Goal: Task Accomplishment & Management: Manage account settings

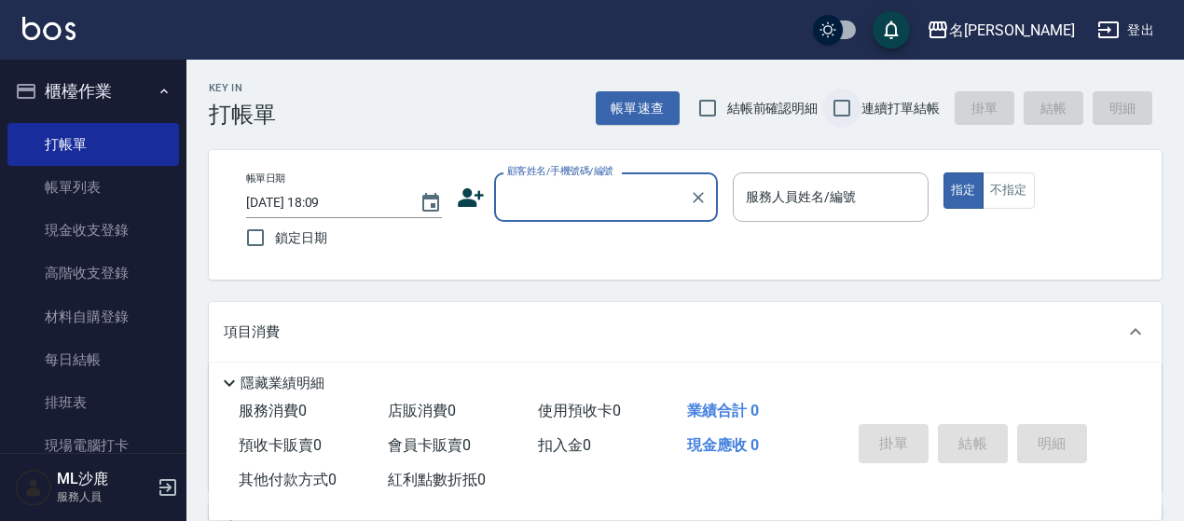
click at [850, 100] on input "連續打單結帳" at bounding box center [841, 108] width 39 height 39
checkbox input "true"
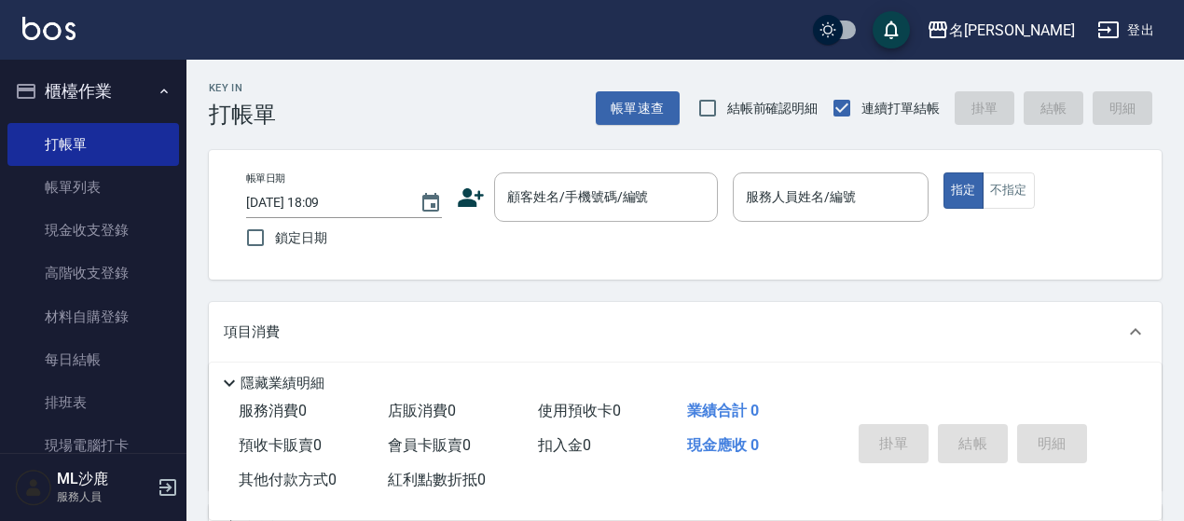
click at [1097, 34] on icon "button" at bounding box center [1108, 30] width 22 height 22
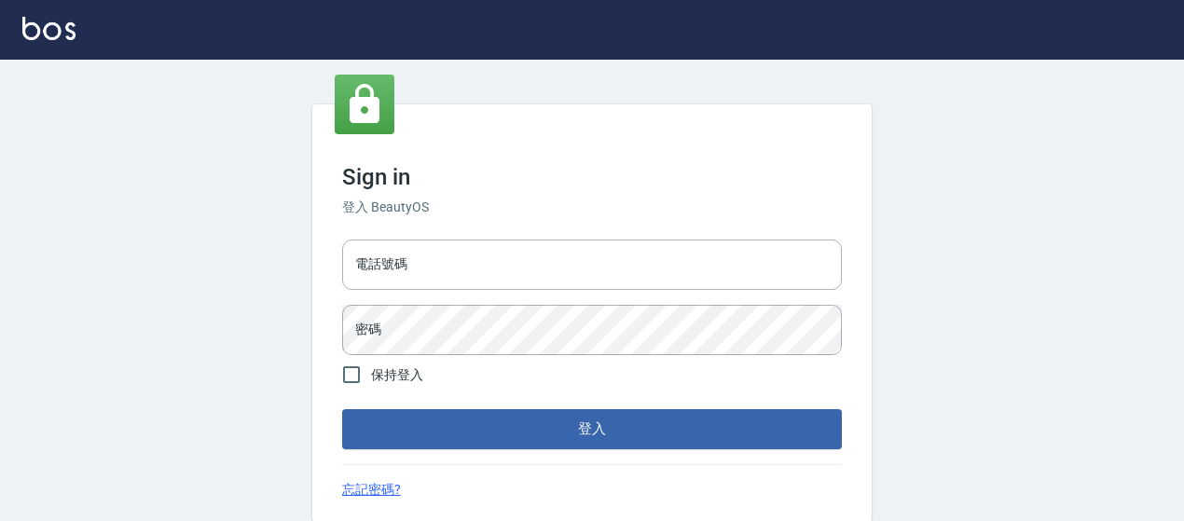
type input "0426653545"
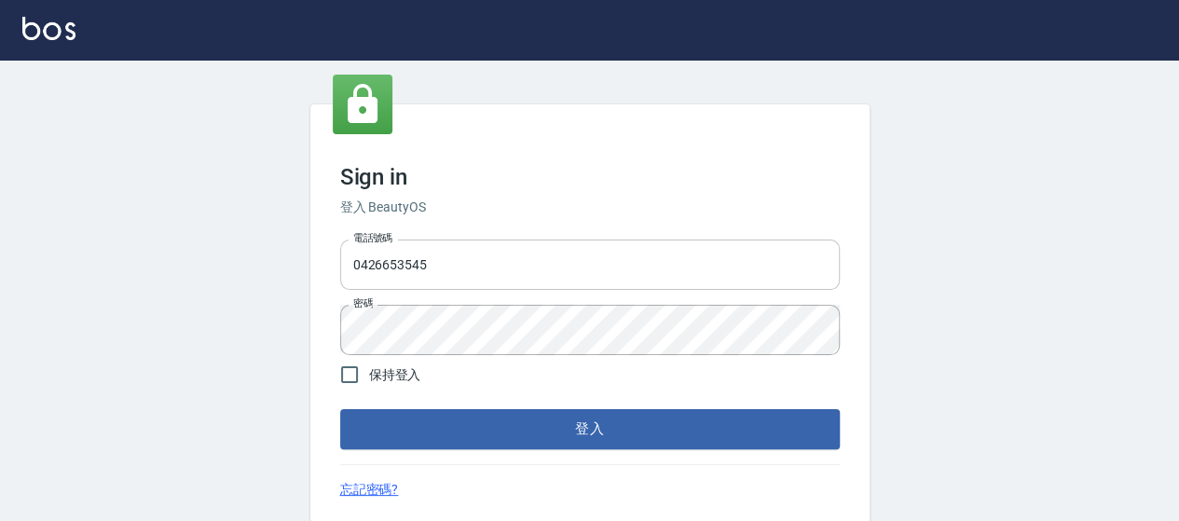
drag, startPoint x: 0, startPoint y: 0, endPoint x: 559, endPoint y: 268, distance: 620.3
click at [559, 268] on input "0426653545" at bounding box center [590, 265] width 500 height 50
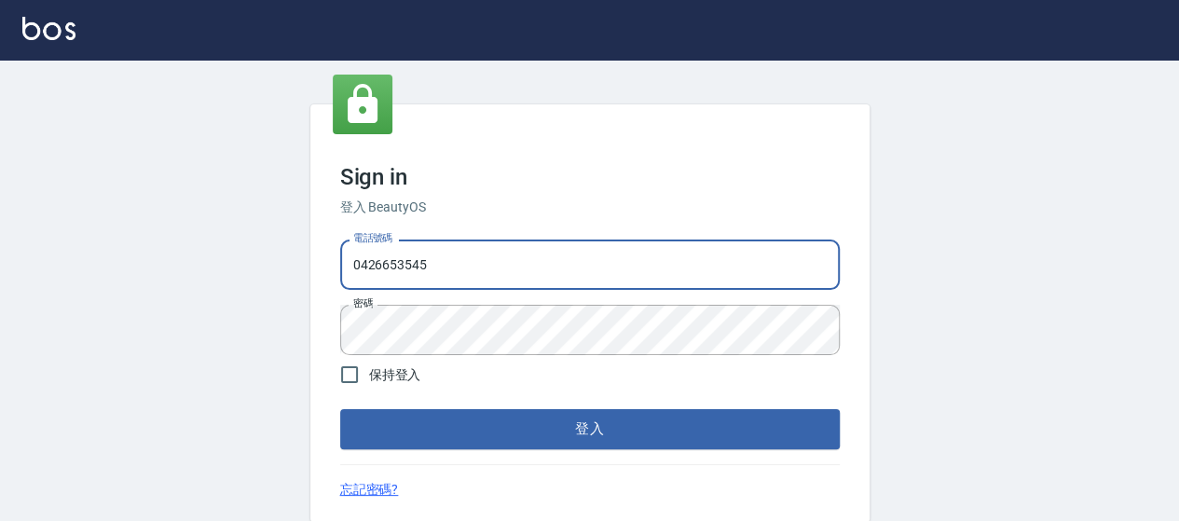
type input "0426657169"
click at [652, 409] on form "電話號碼 [PHONE_NUMBER] 電話號碼 密碼 密碼 保持登入 登入" at bounding box center [590, 340] width 500 height 217
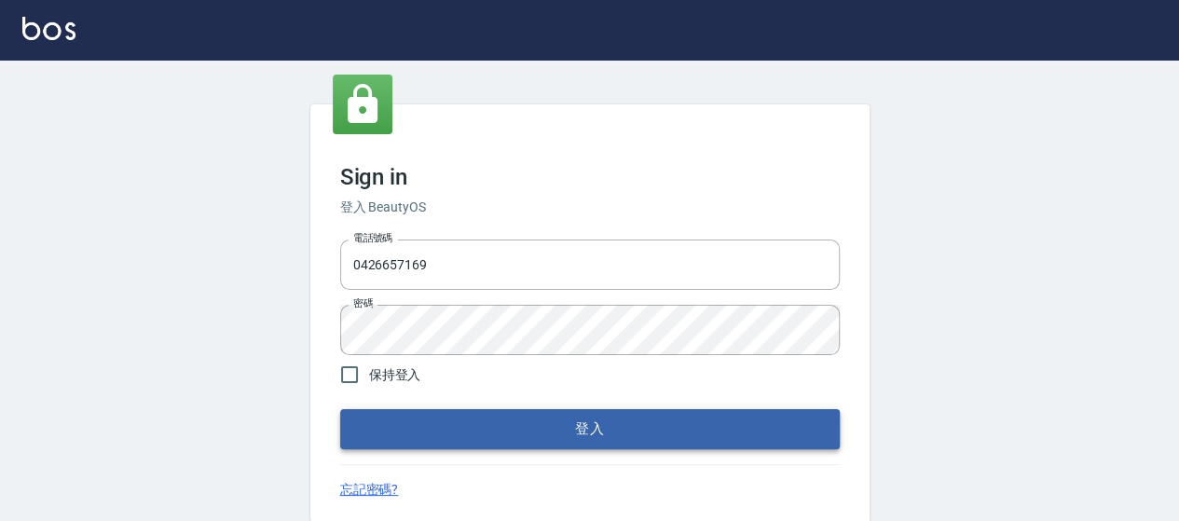
click at [652, 425] on button "登入" at bounding box center [590, 428] width 500 height 39
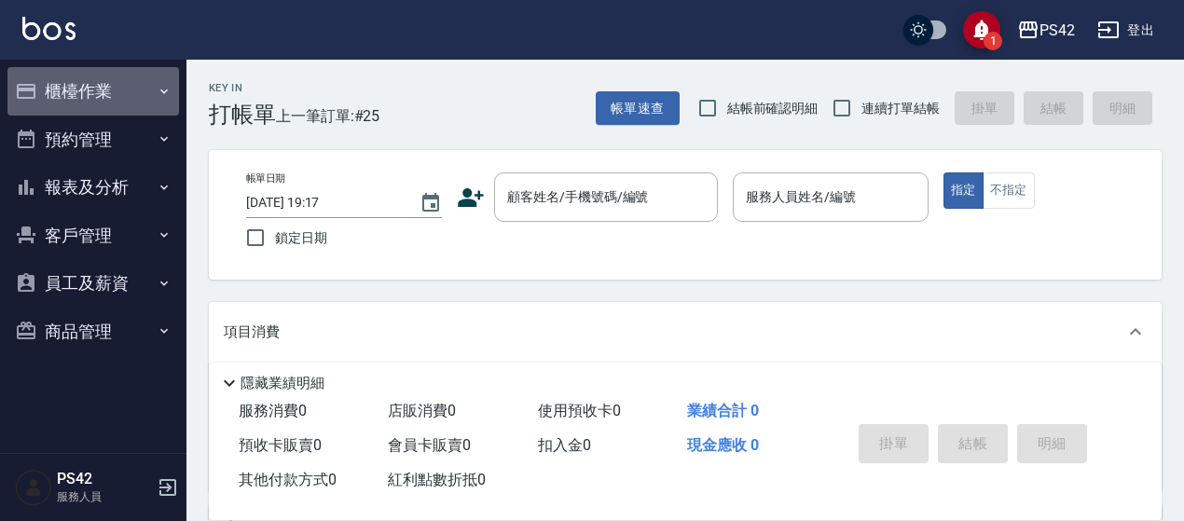
click at [77, 94] on button "櫃檯作業" at bounding box center [92, 91] width 171 height 48
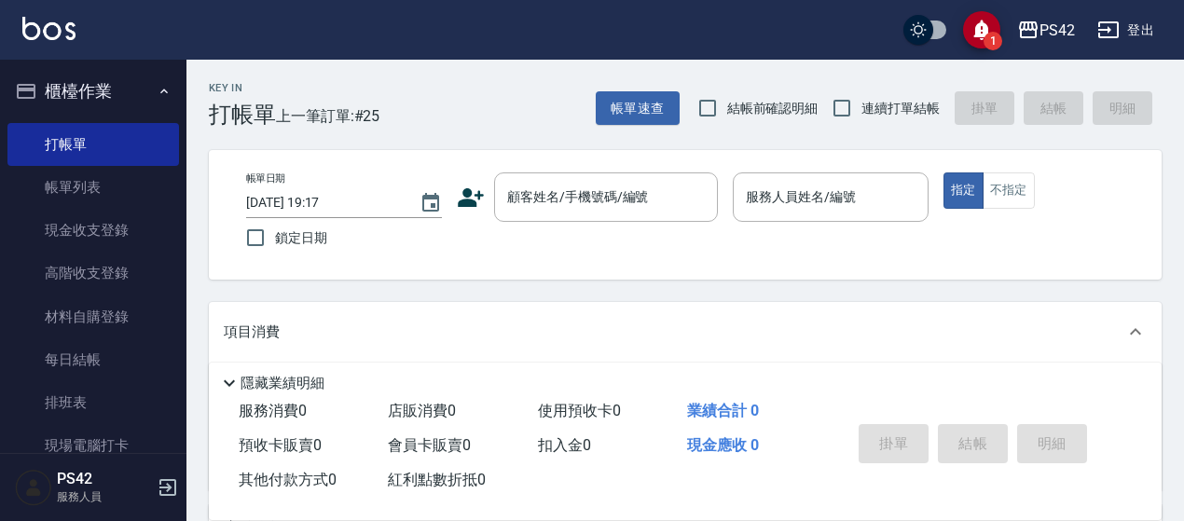
click at [865, 115] on span "連續打單結帳" at bounding box center [900, 109] width 78 height 20
click at [861, 115] on input "連續打單結帳" at bounding box center [841, 108] width 39 height 39
checkbox input "true"
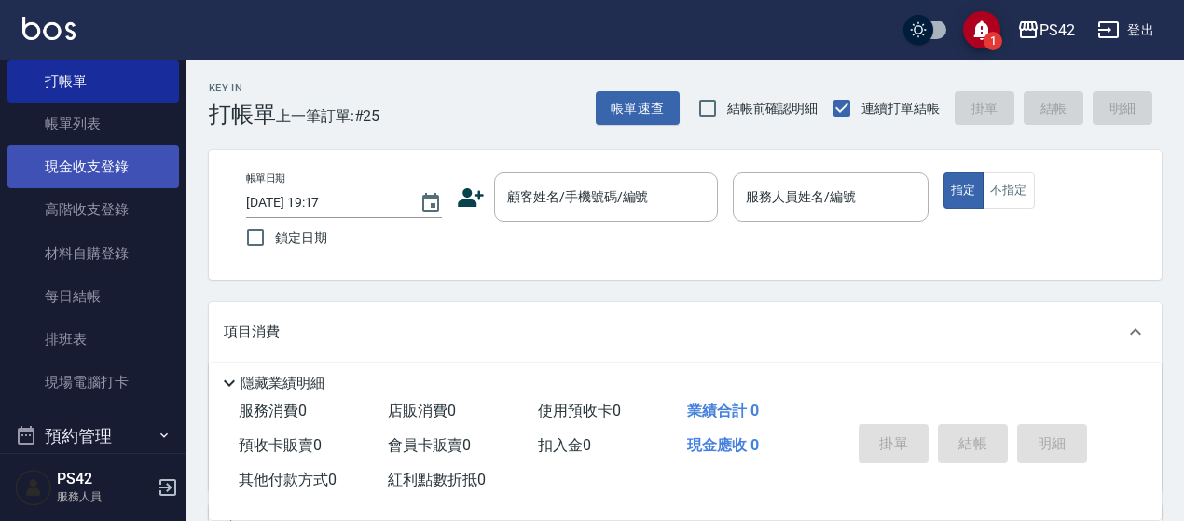
scroll to position [93, 0]
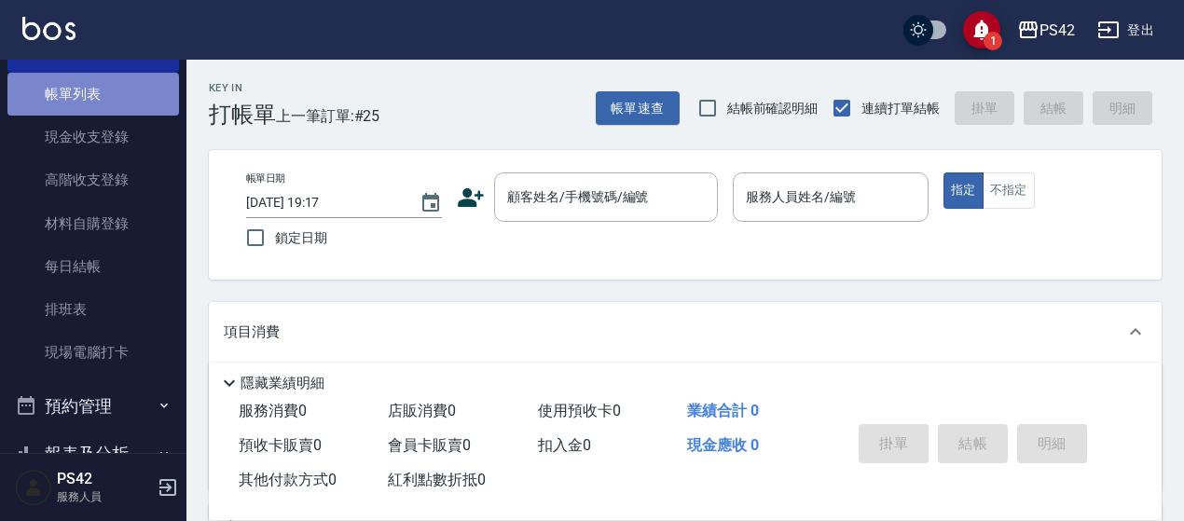
click at [99, 98] on link "帳單列表" at bounding box center [92, 94] width 171 height 43
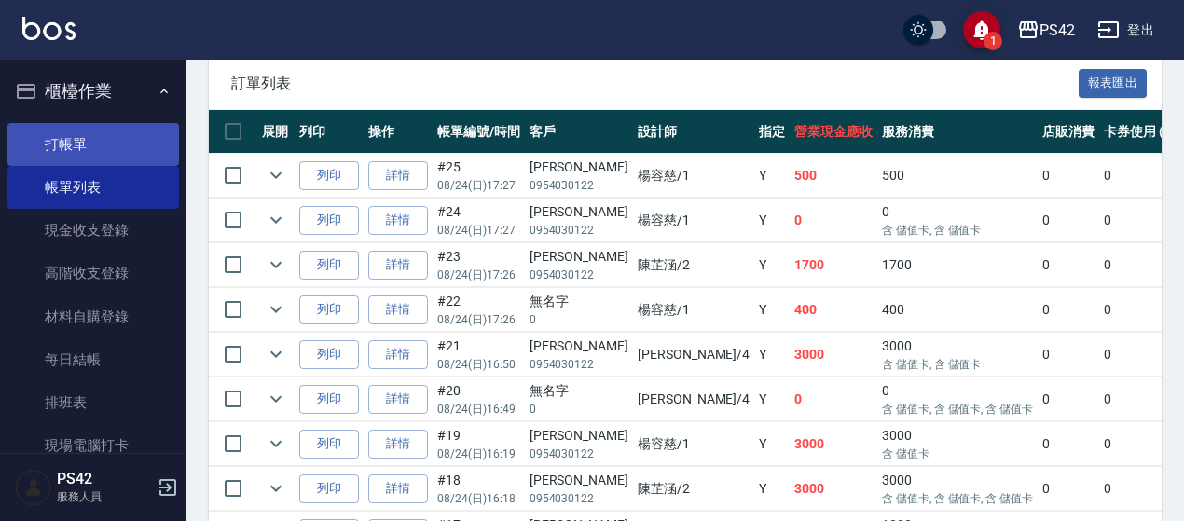
click at [76, 139] on link "打帳單" at bounding box center [92, 144] width 171 height 43
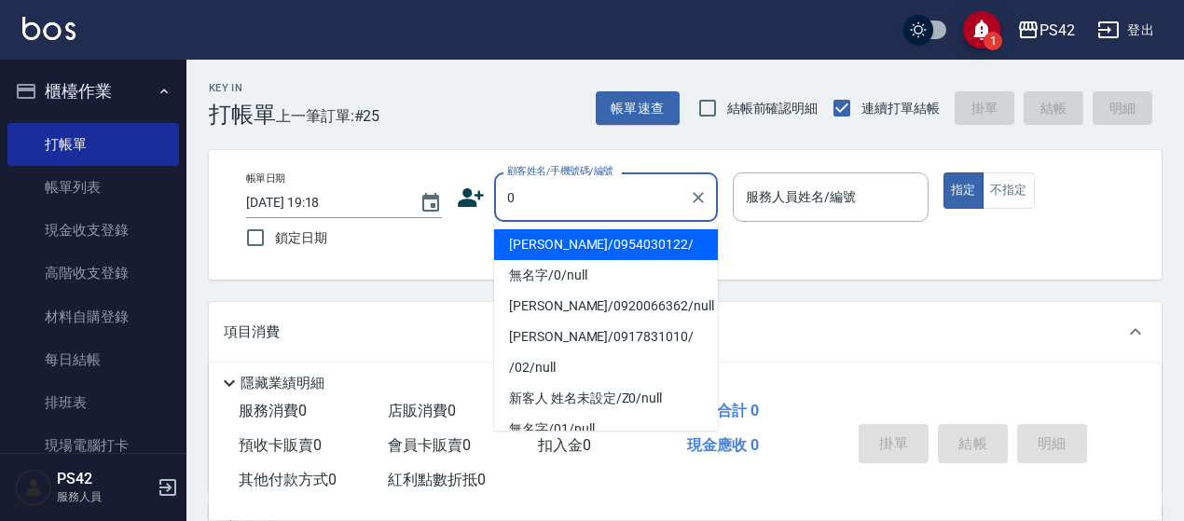
type input "[PERSON_NAME]/0954030122/"
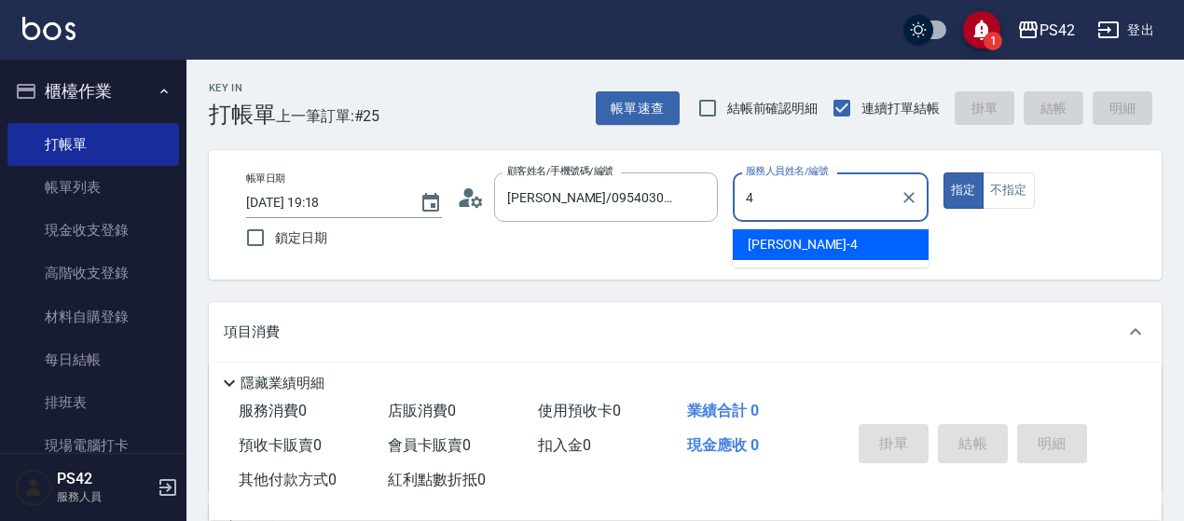
type input "[PERSON_NAME]-4"
type button "true"
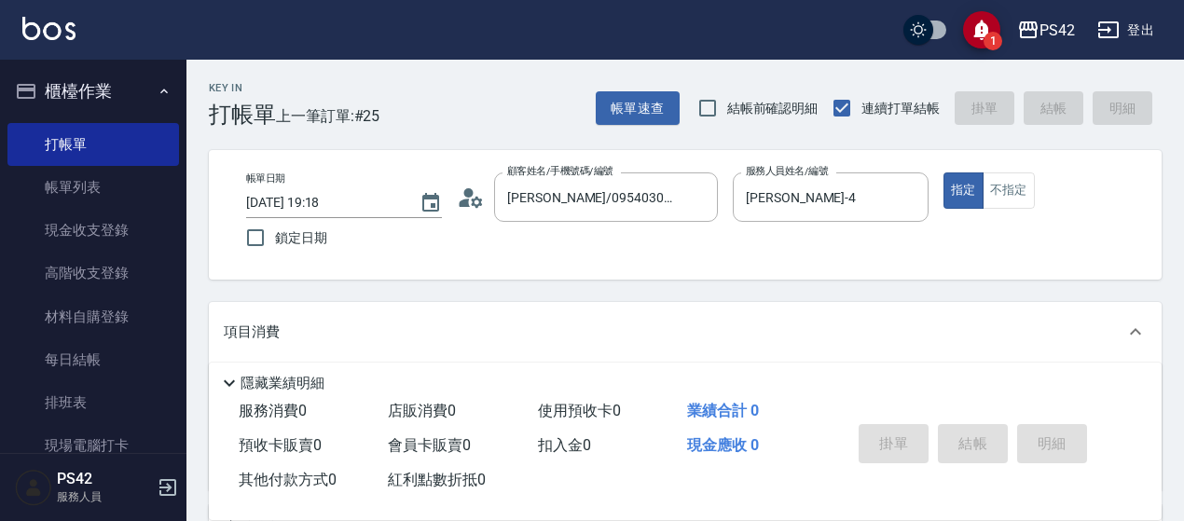
type input "無名字/0/null"
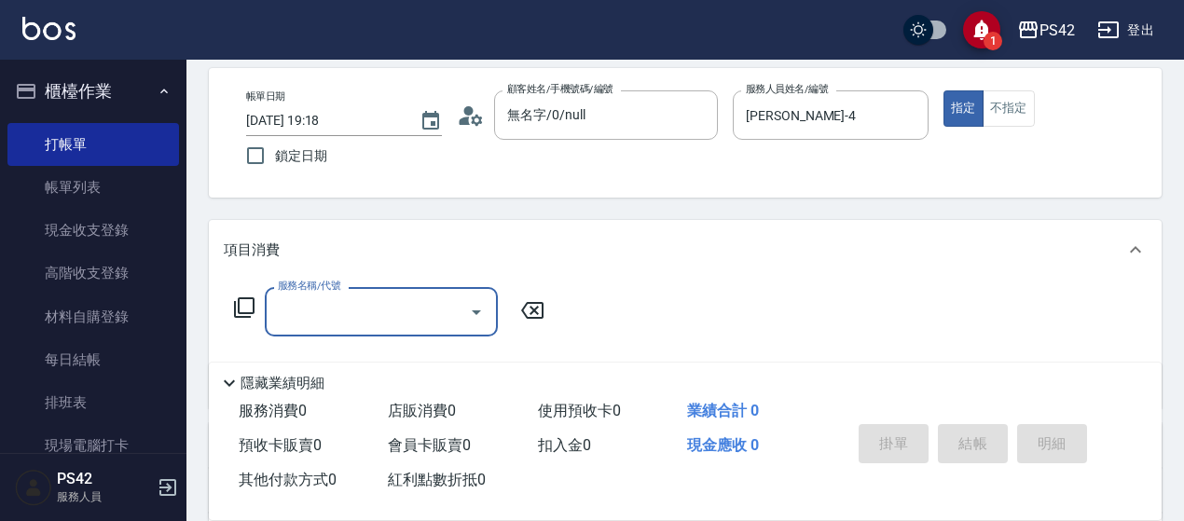
scroll to position [186, 0]
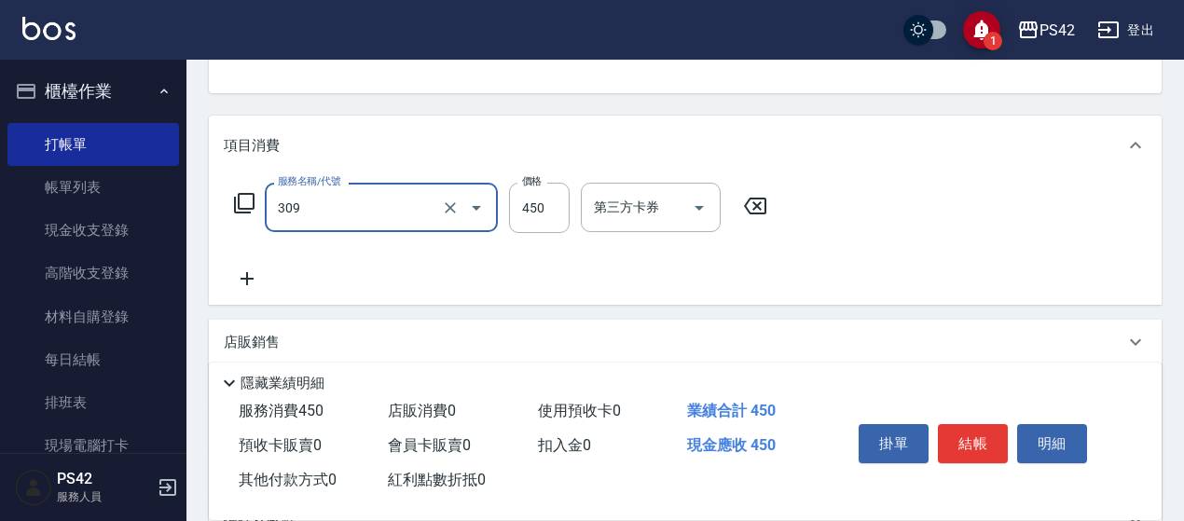
type input "洗+剪(309)"
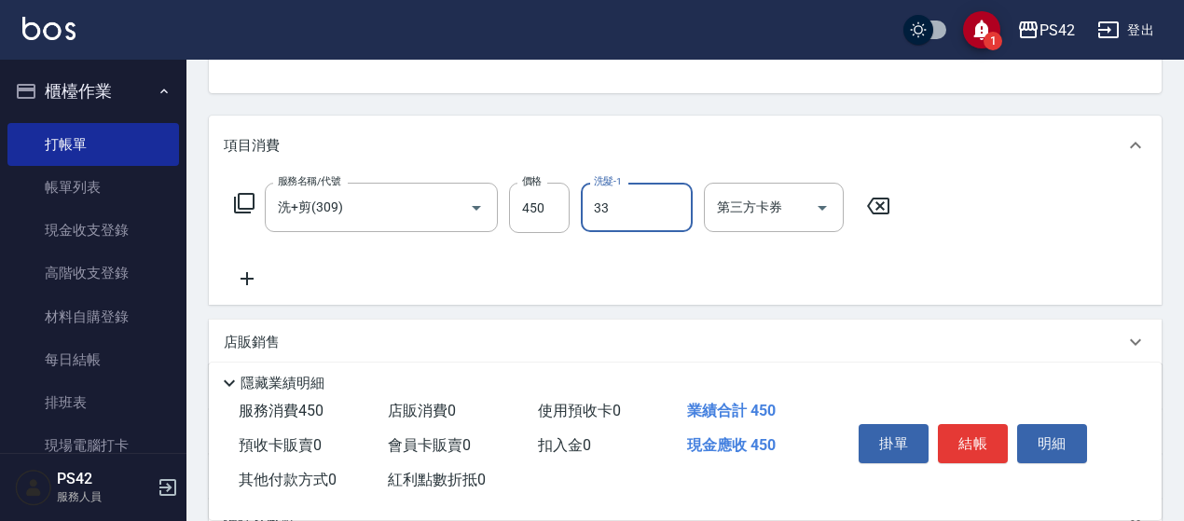
type input "陳盈嵐-33"
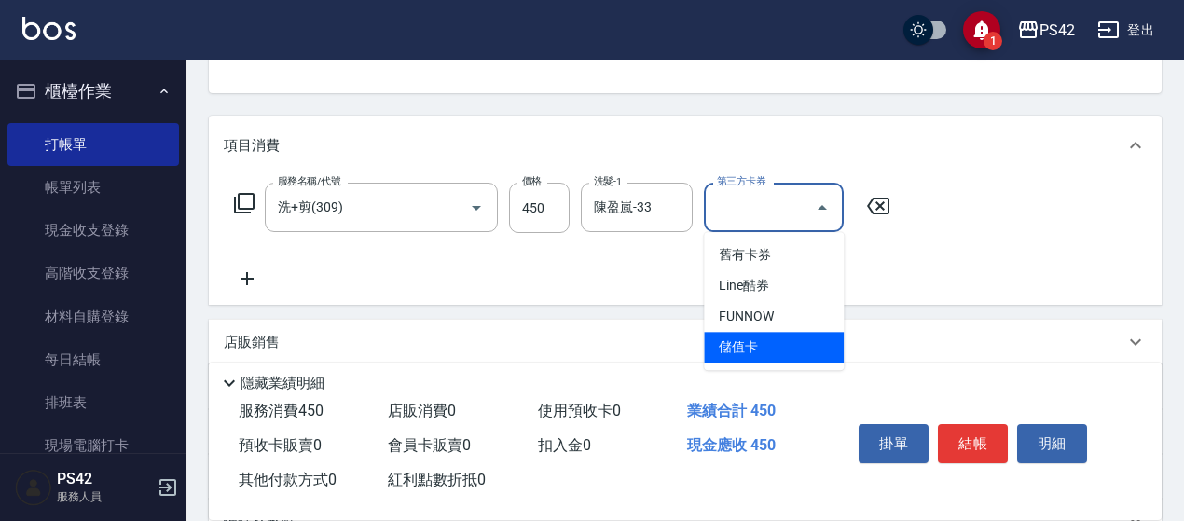
type input "儲值卡"
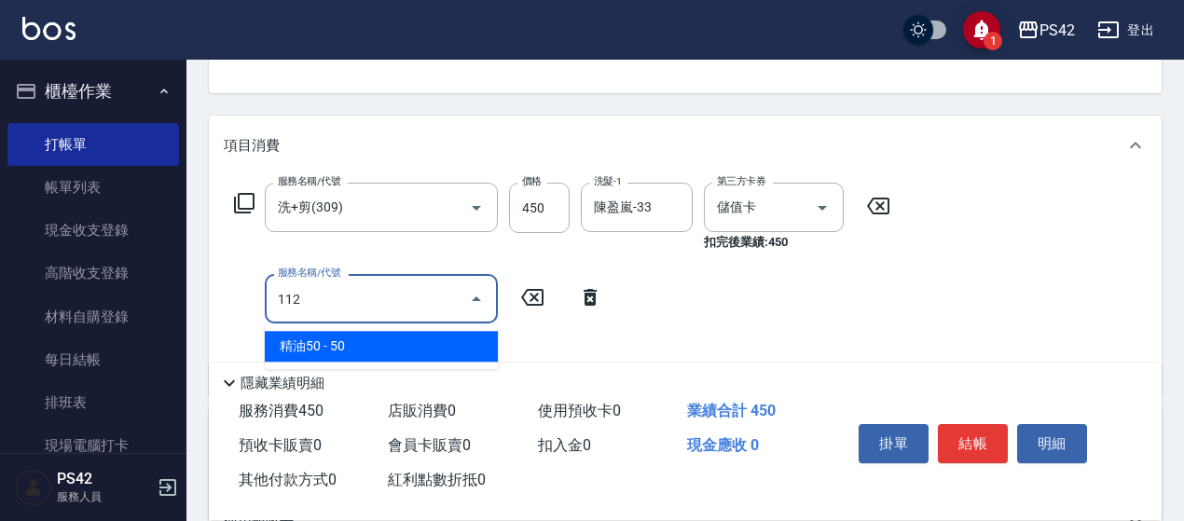
type input "精油50(112)"
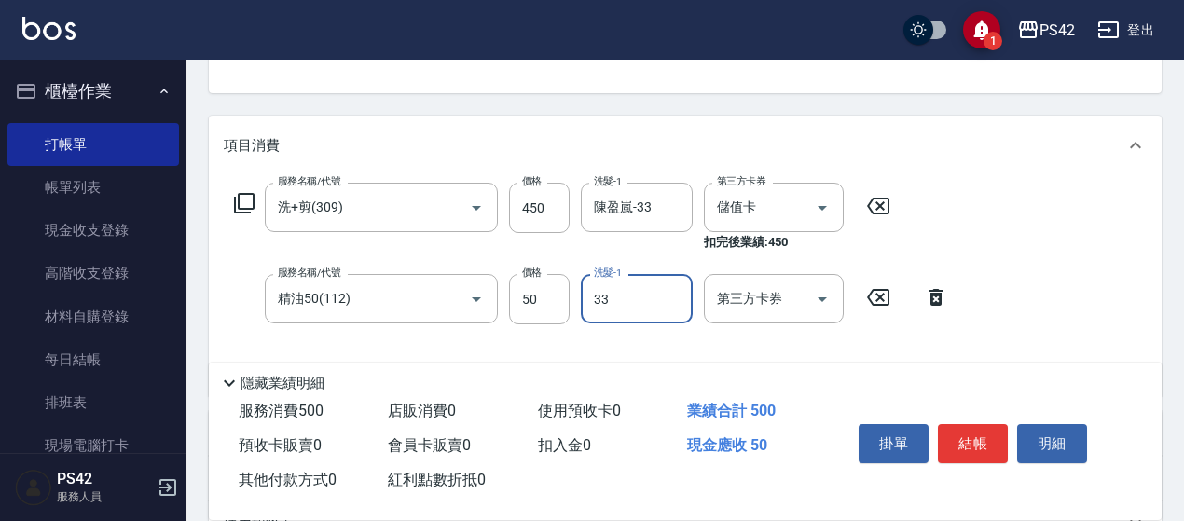
type input "陳盈嵐-33"
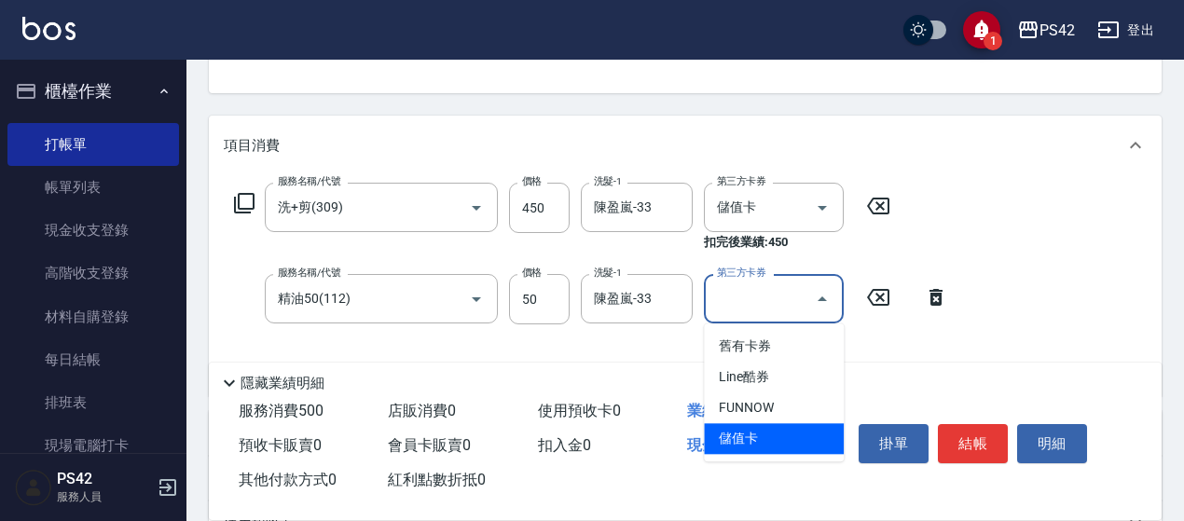
type input "儲值卡"
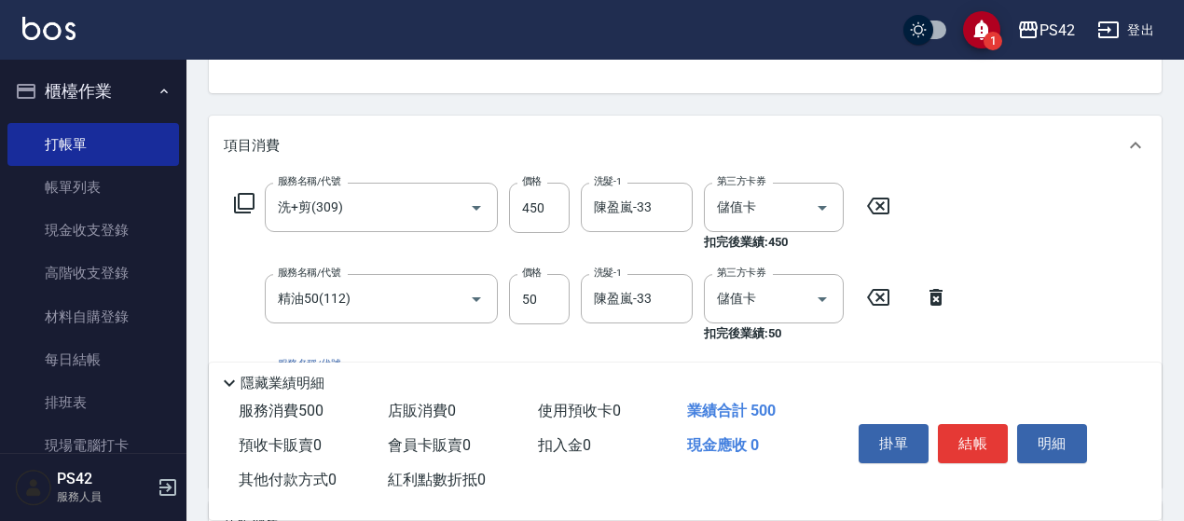
scroll to position [280, 0]
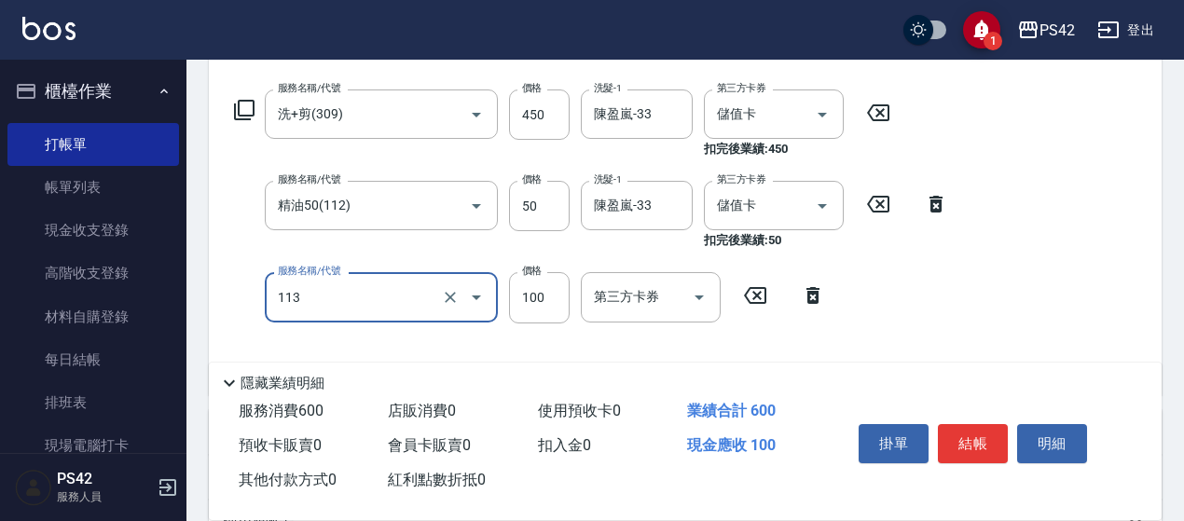
type input "瞬護100(113)"
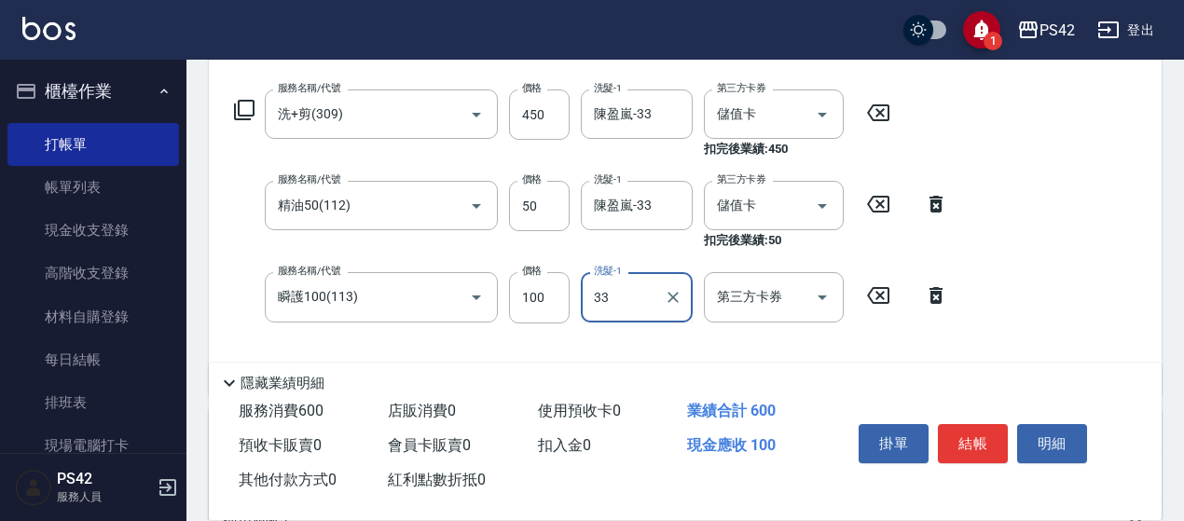
type input "陳盈嵐-33"
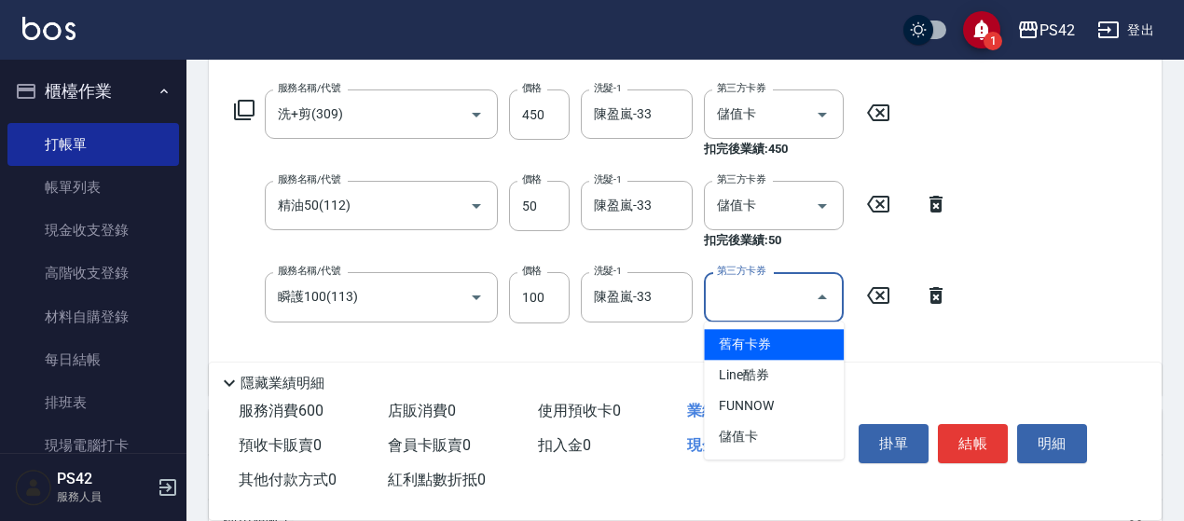
type input "儲值卡"
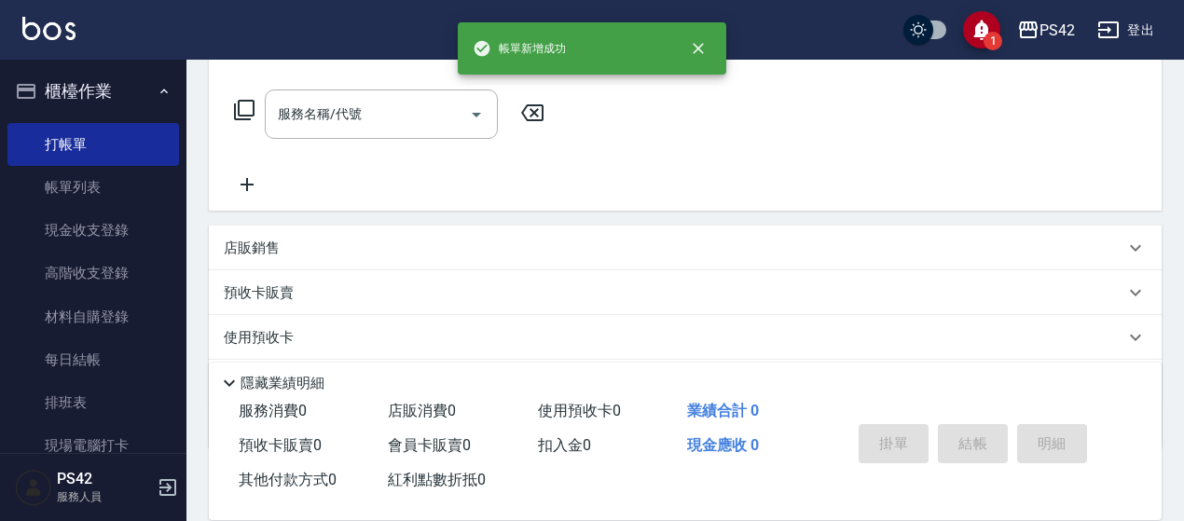
scroll to position [0, 0]
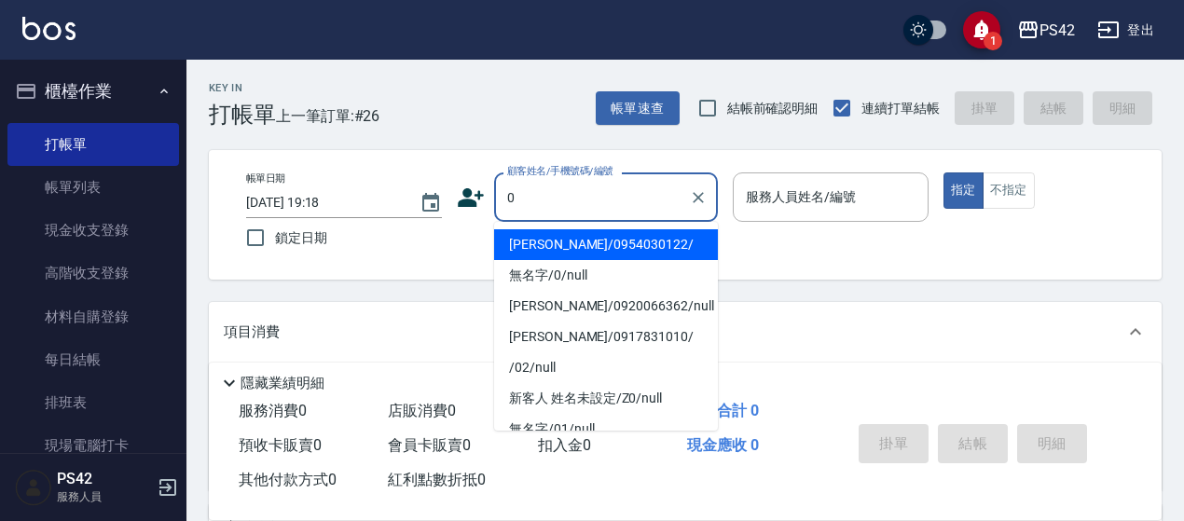
type input "[PERSON_NAME]/0954030122/"
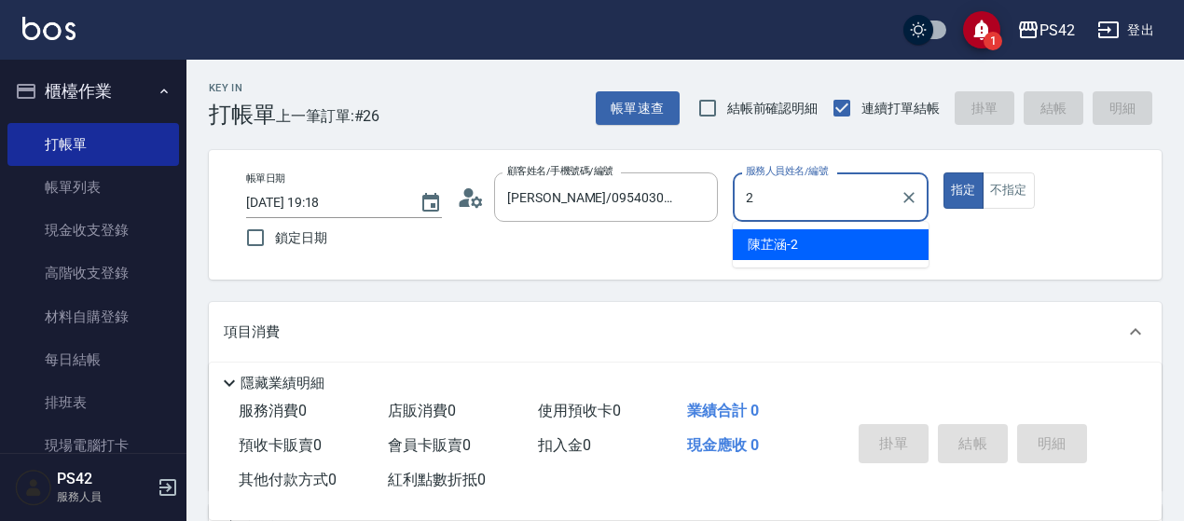
type input "[PERSON_NAME]-2"
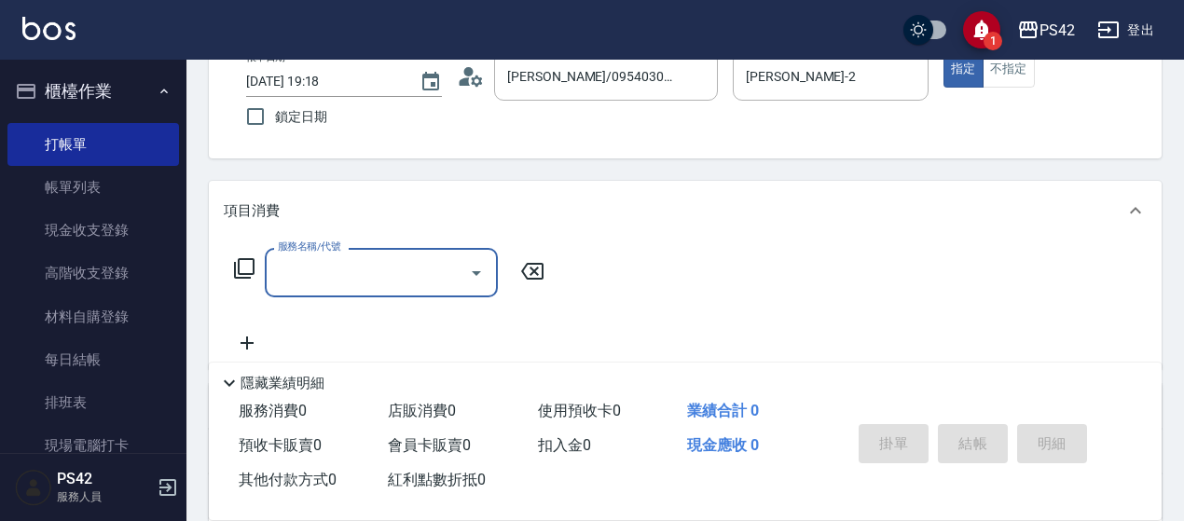
scroll to position [186, 0]
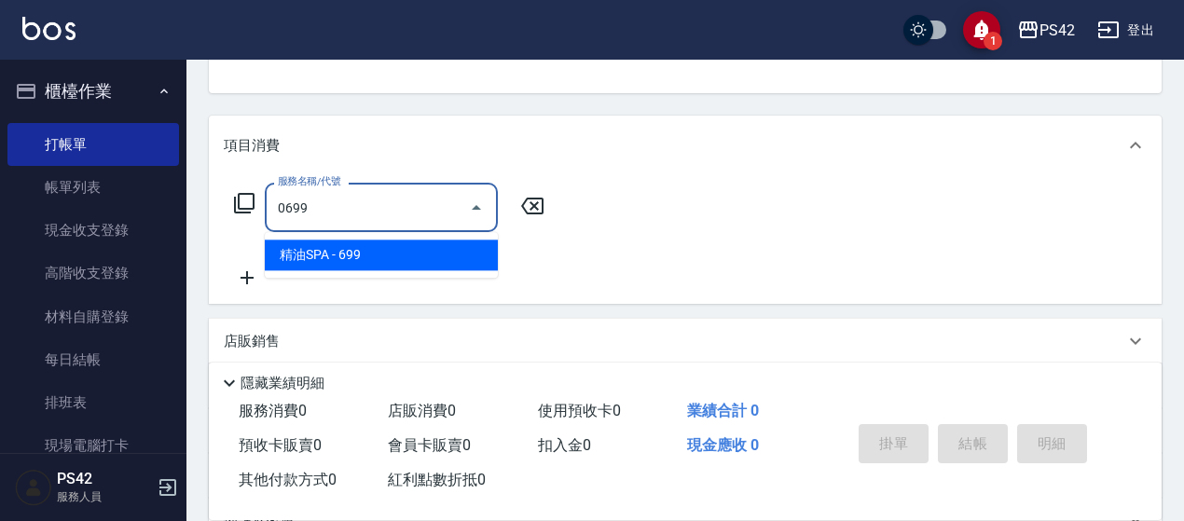
type input "精油SPA(0699)"
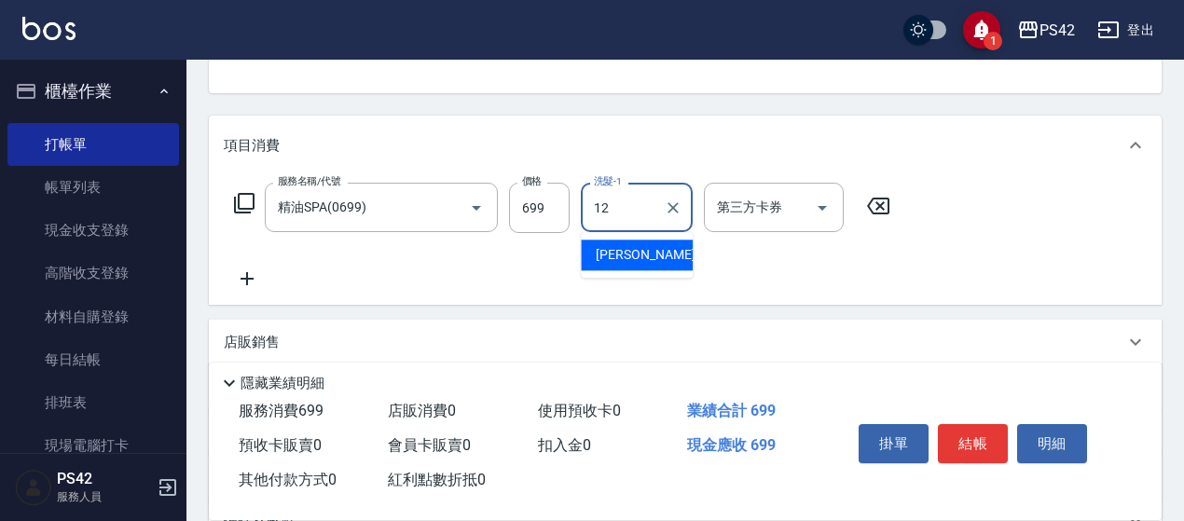
type input "[PERSON_NAME]-12"
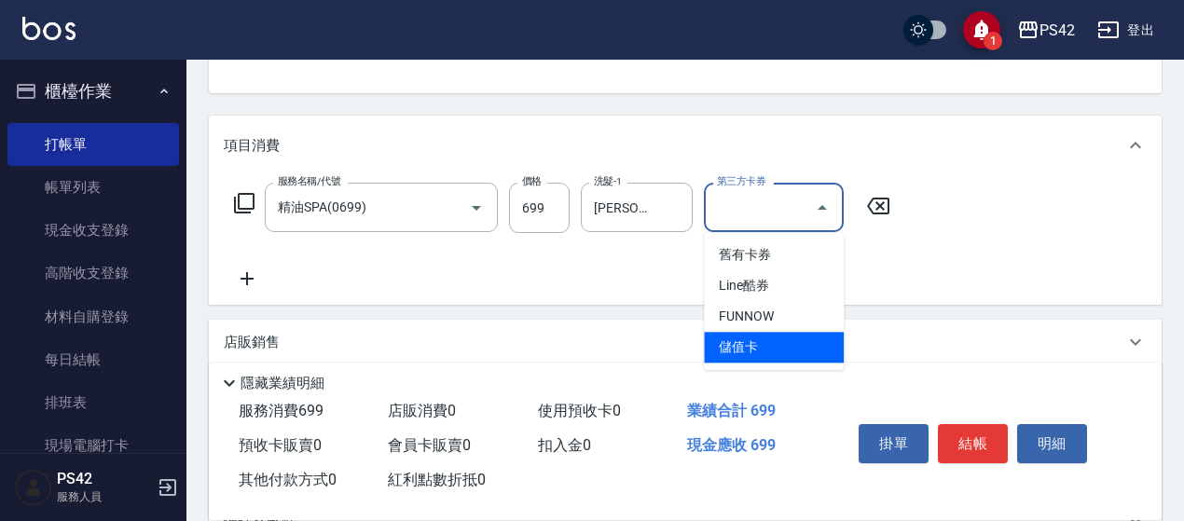
type input "儲值卡"
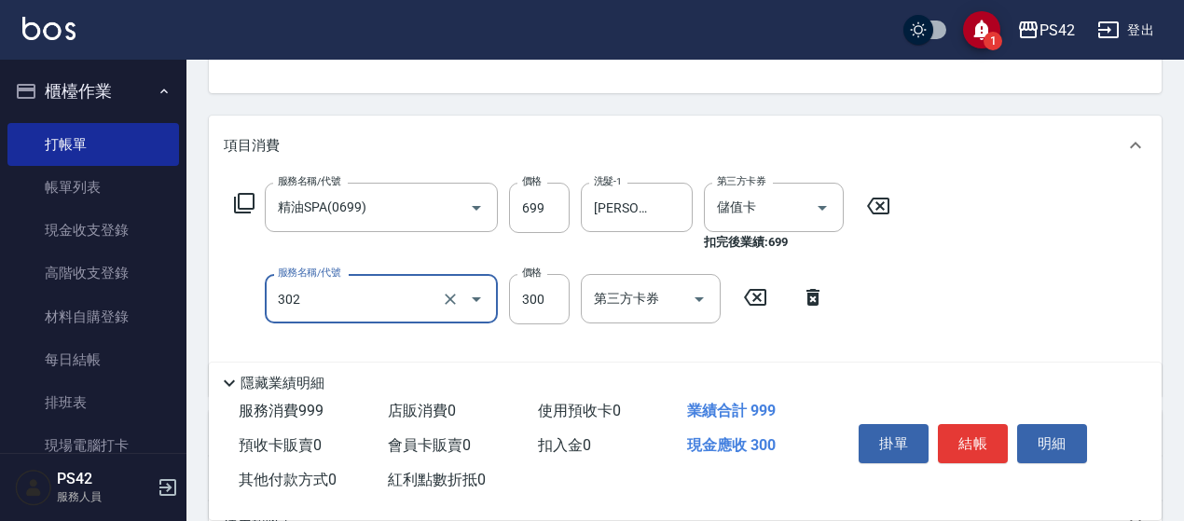
type input "剪髮(302)"
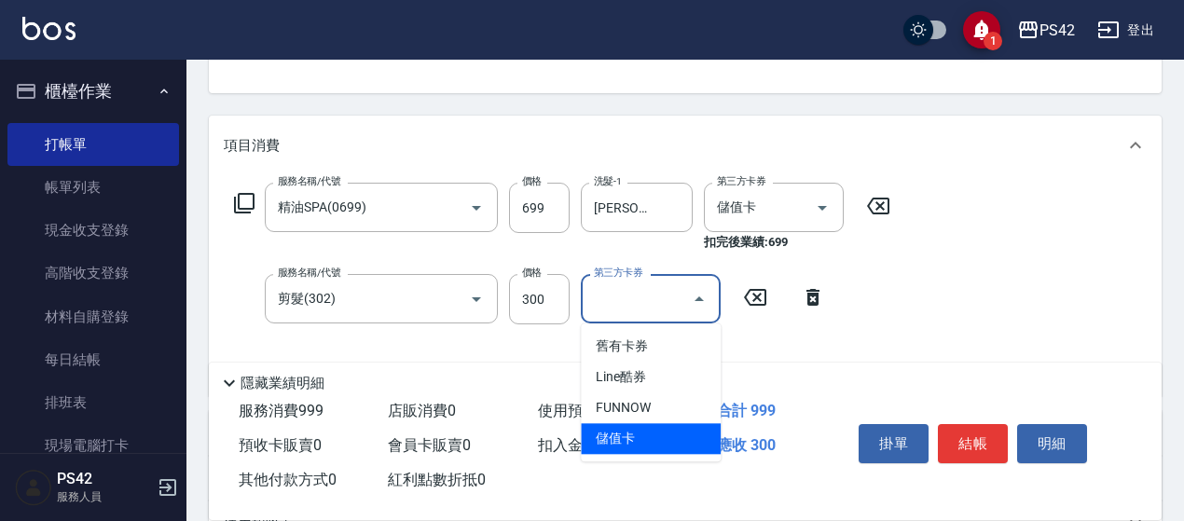
type input "儲值卡"
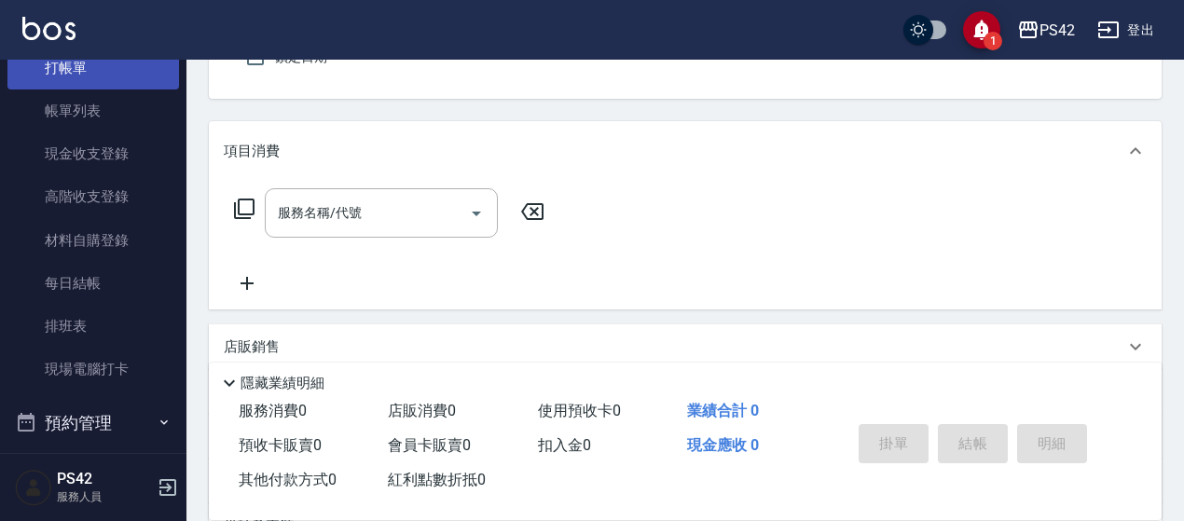
scroll to position [0, 0]
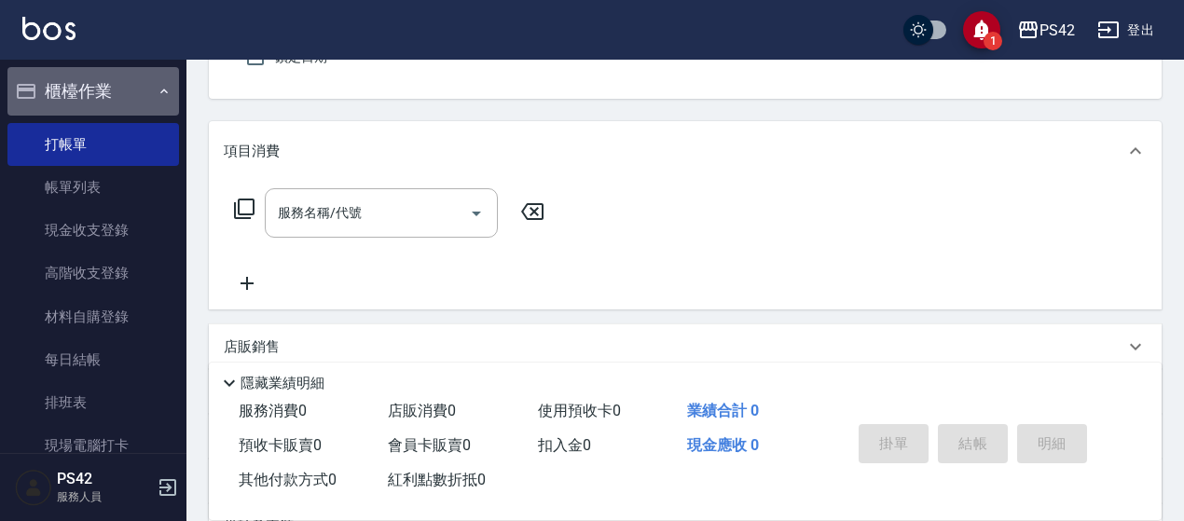
click at [157, 86] on icon "button" at bounding box center [164, 91] width 15 height 15
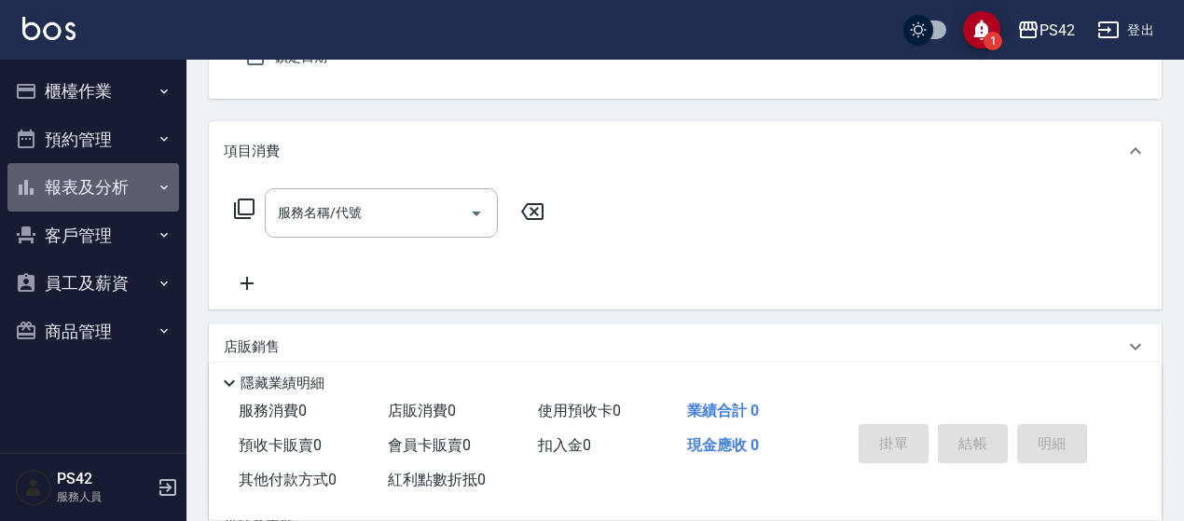
click at [135, 185] on button "報表及分析" at bounding box center [92, 187] width 171 height 48
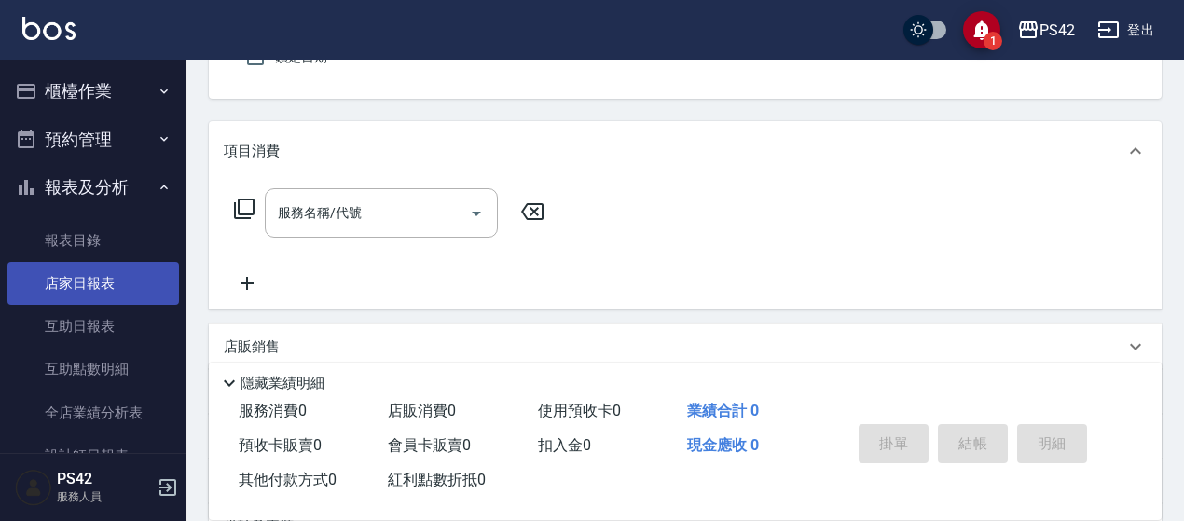
click at [103, 281] on link "店家日報表" at bounding box center [92, 283] width 171 height 43
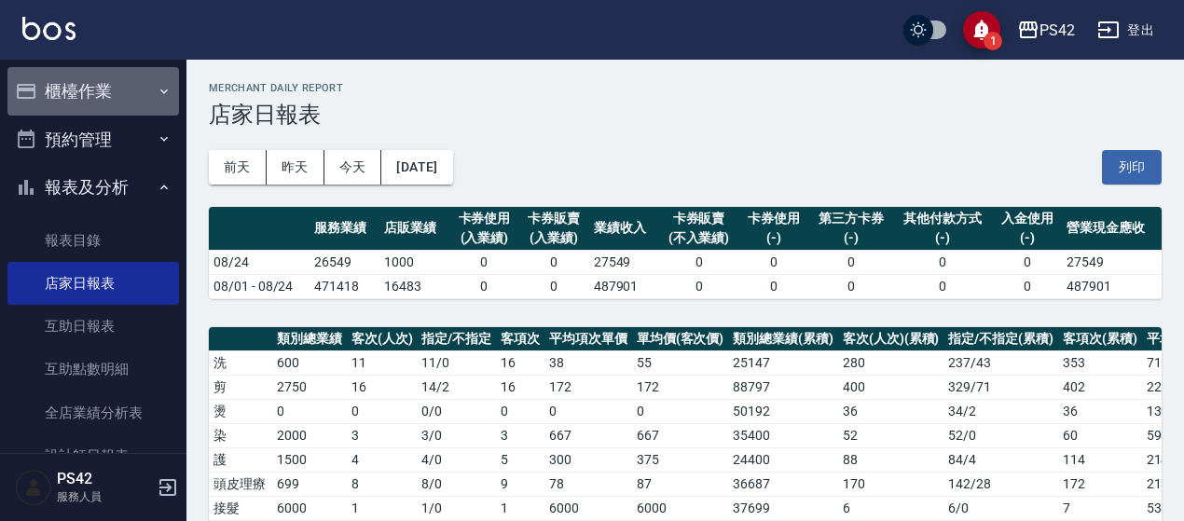
click at [104, 97] on button "櫃檯作業" at bounding box center [92, 91] width 171 height 48
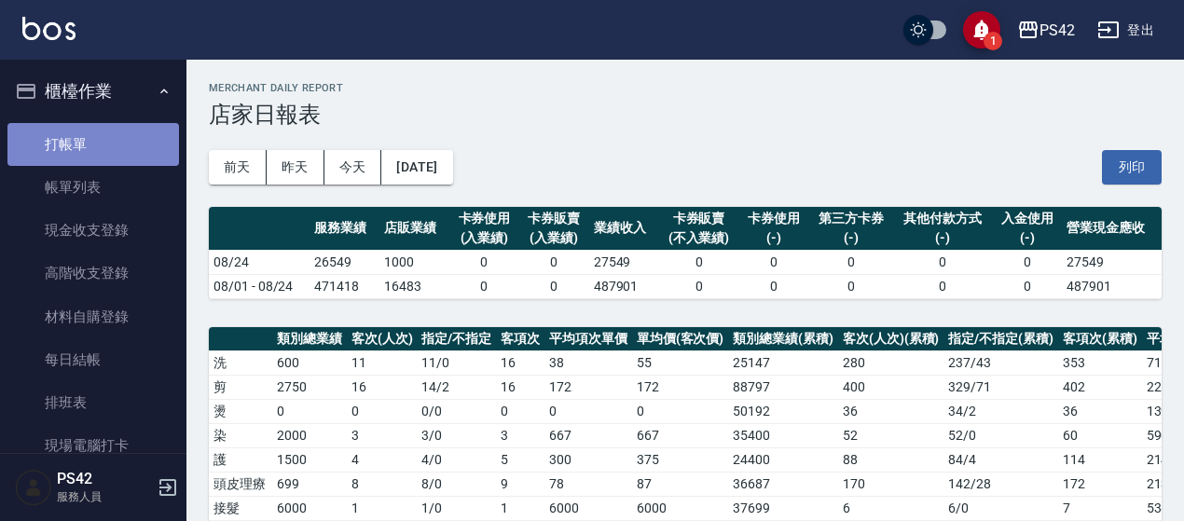
click at [121, 148] on link "打帳單" at bounding box center [92, 144] width 171 height 43
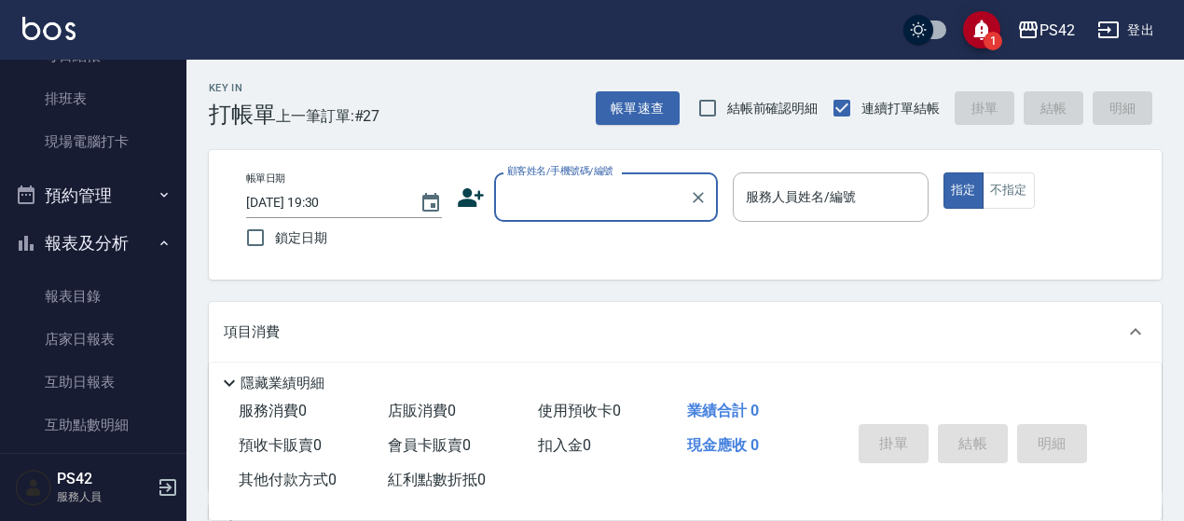
scroll to position [373, 0]
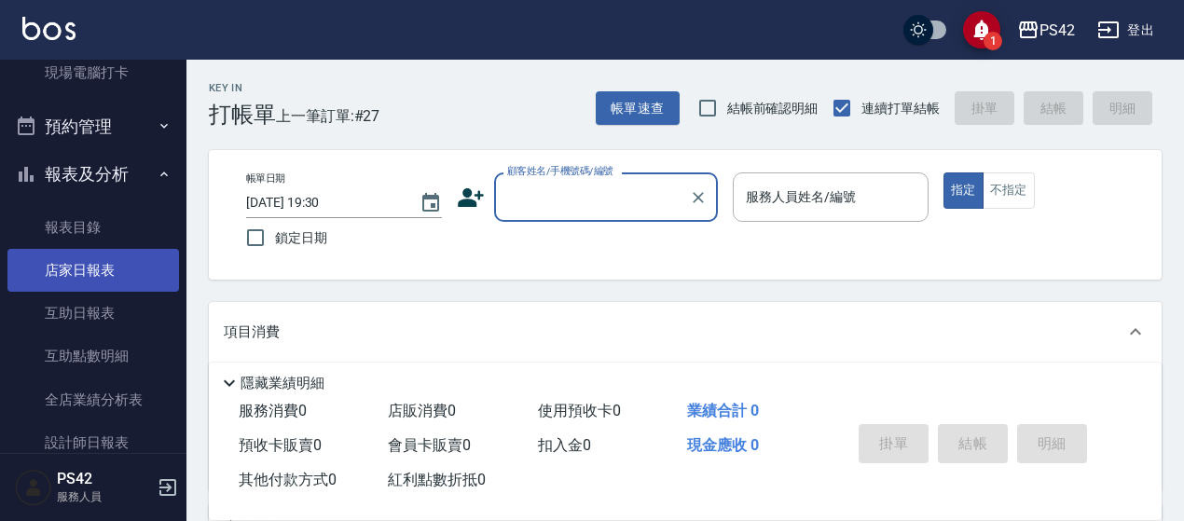
click at [75, 279] on link "店家日報表" at bounding box center [92, 270] width 171 height 43
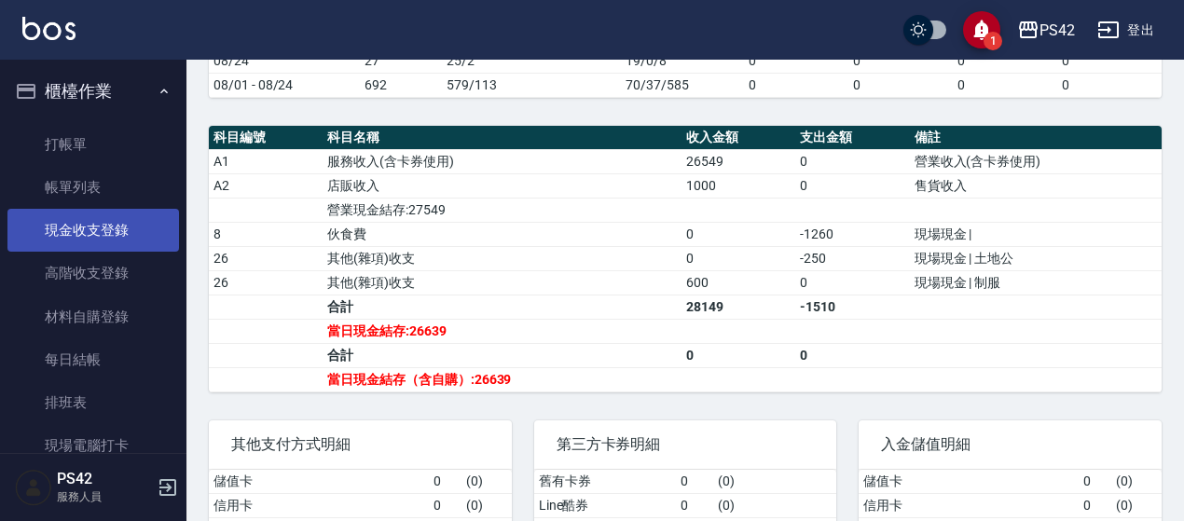
click at [101, 226] on link "現金收支登錄" at bounding box center [92, 230] width 171 height 43
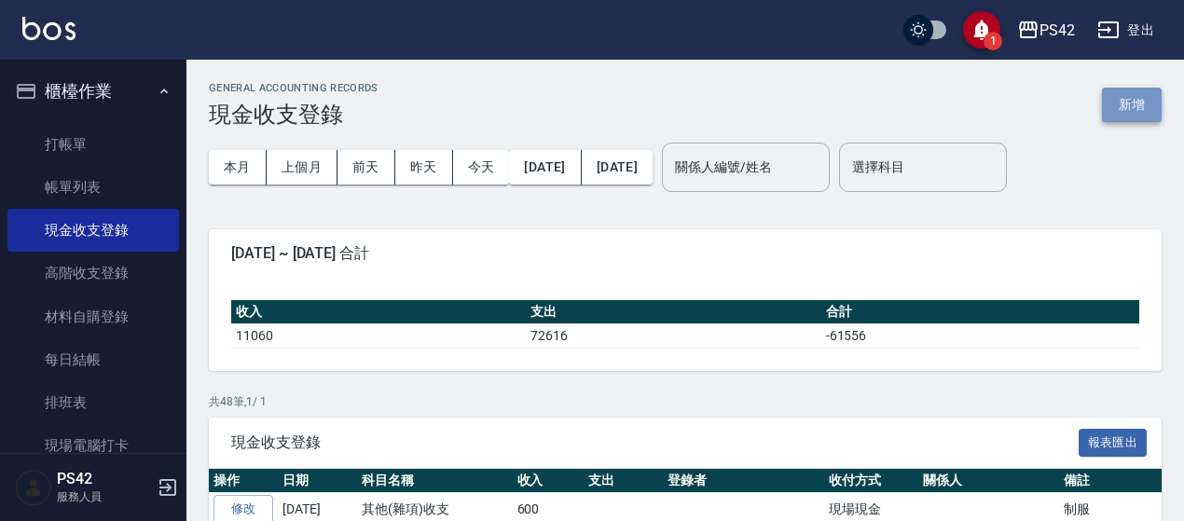
click at [1153, 100] on button "新增" at bounding box center [1132, 105] width 60 height 34
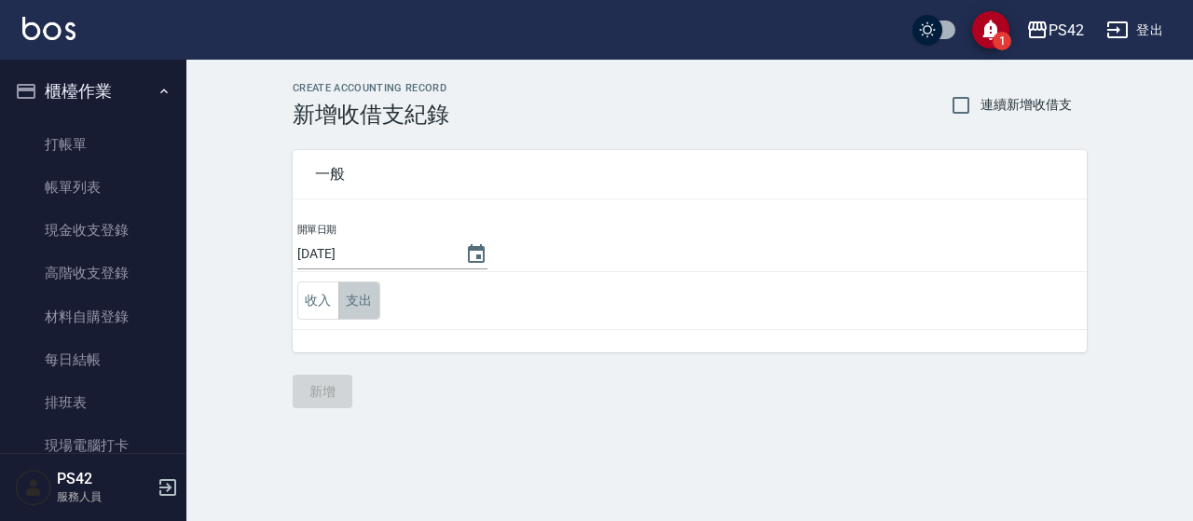
click at [356, 299] on button "支出" at bounding box center [359, 300] width 42 height 38
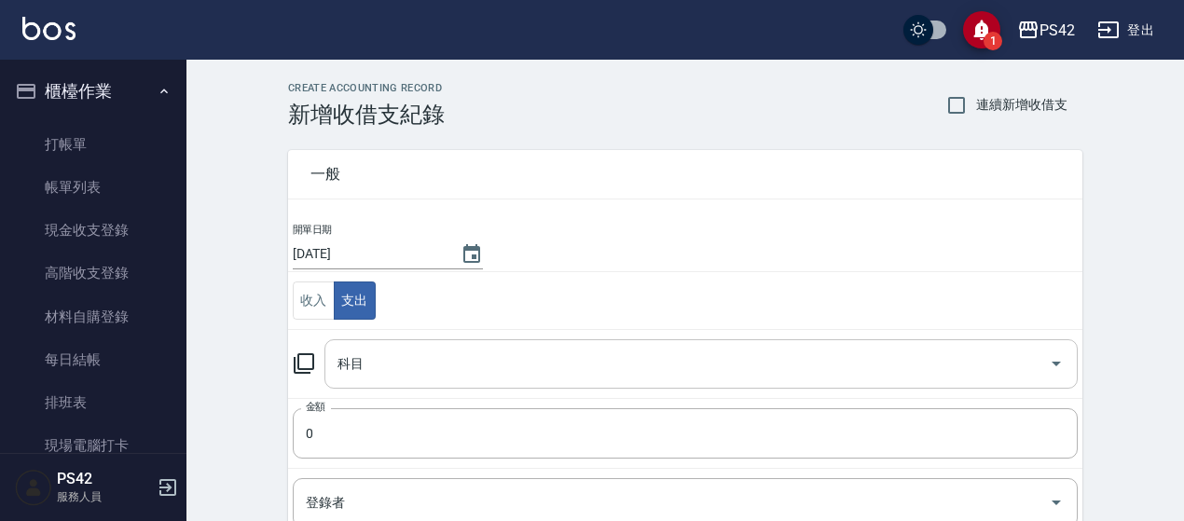
click at [380, 351] on input "科目" at bounding box center [687, 364] width 708 height 33
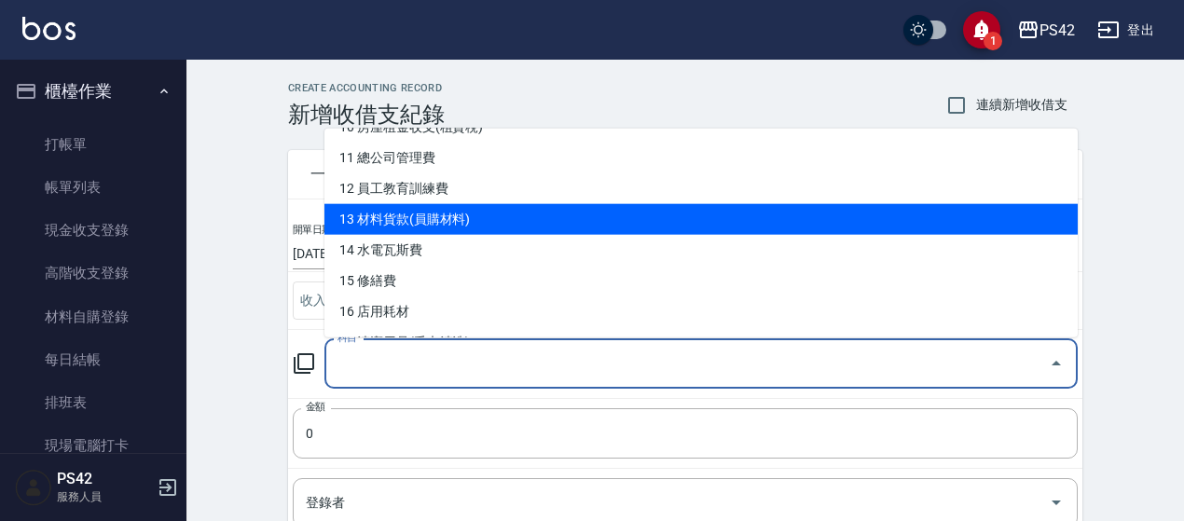
scroll to position [373, 0]
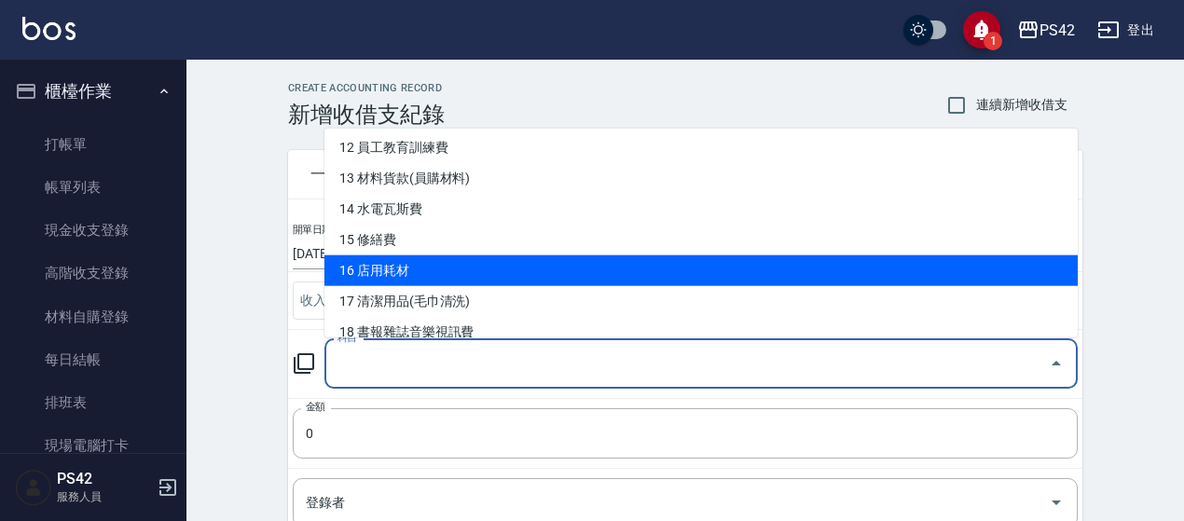
click at [463, 260] on li "16 店用耗材" at bounding box center [700, 270] width 753 height 31
type input "16 店用耗材"
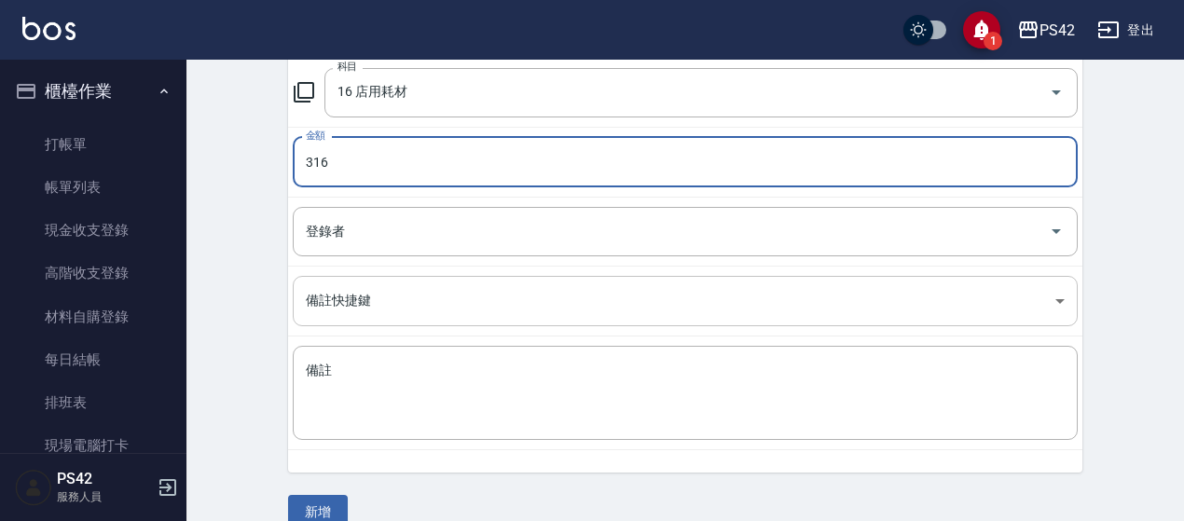
scroll to position [280, 0]
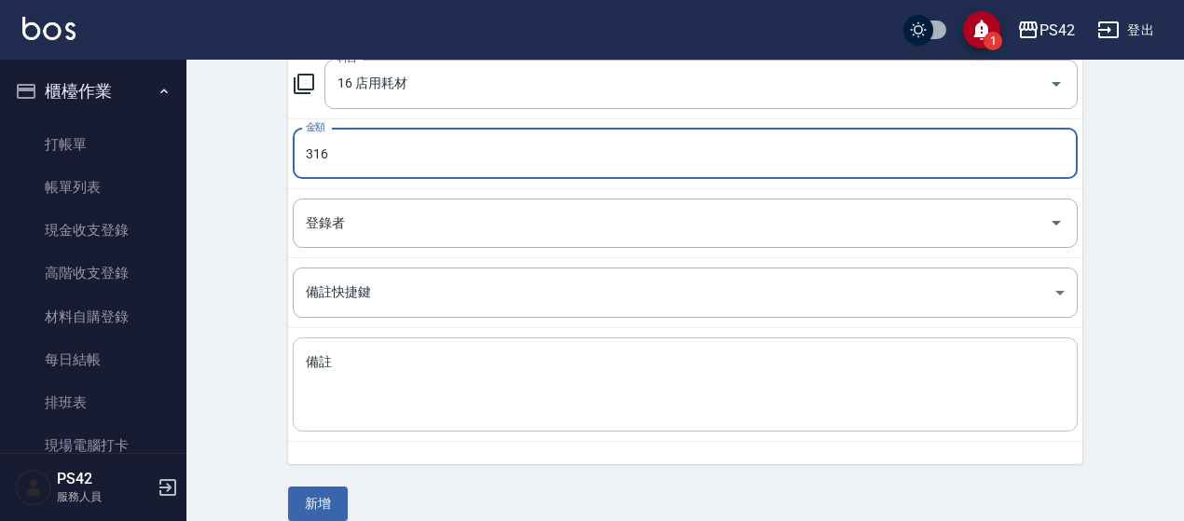
type input "316"
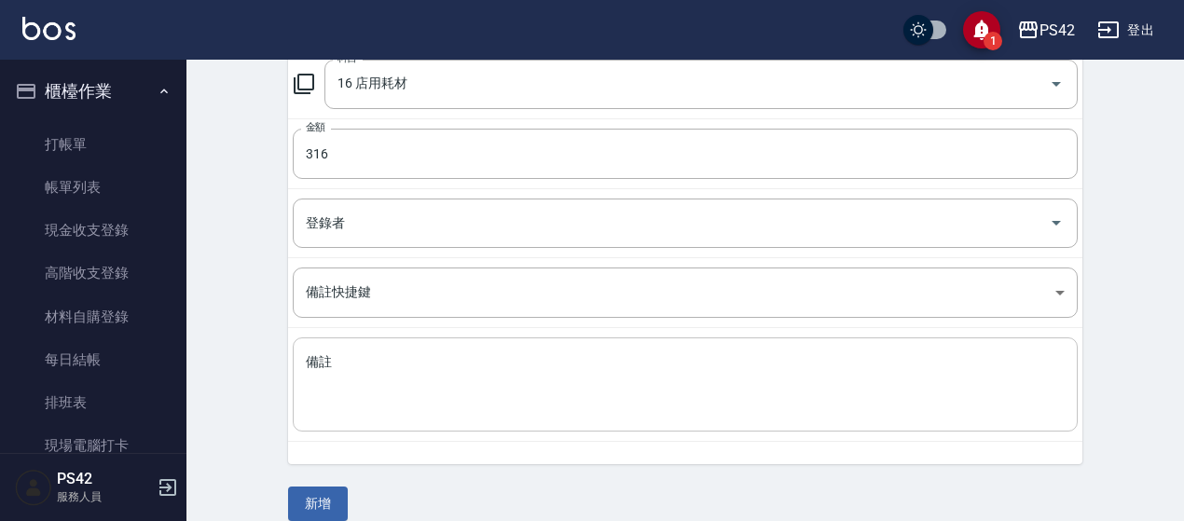
click at [740, 347] on div "x 備註" at bounding box center [685, 384] width 785 height 94
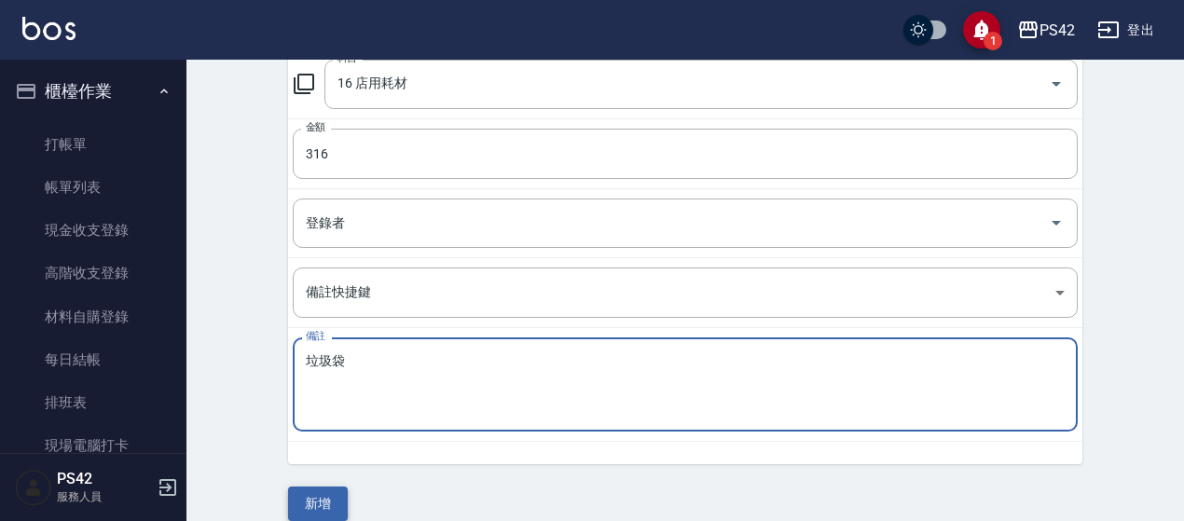
type textarea "垃圾袋"
click at [317, 489] on button "新增" at bounding box center [318, 504] width 60 height 34
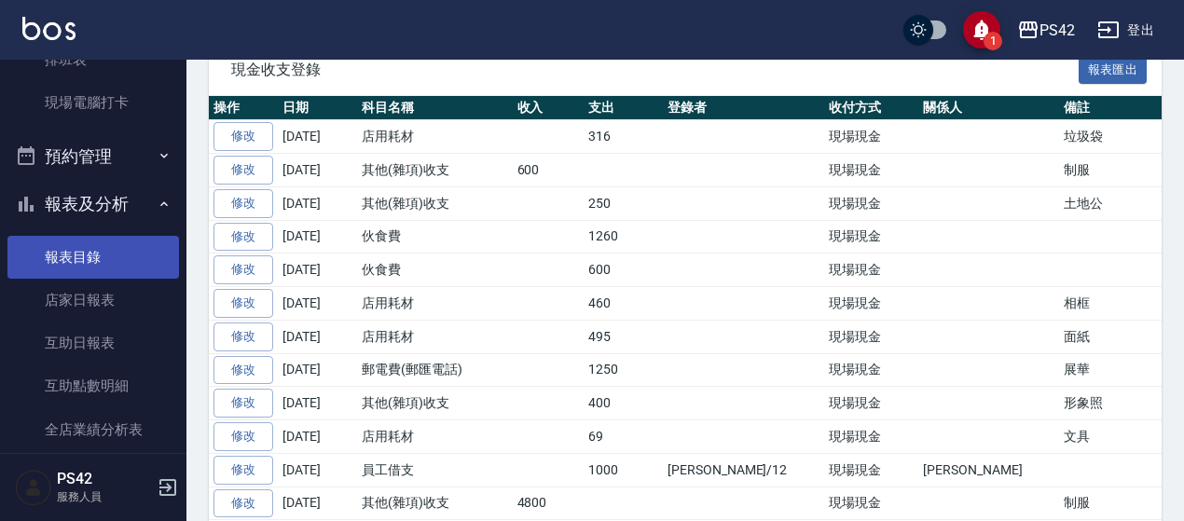
scroll to position [373, 0]
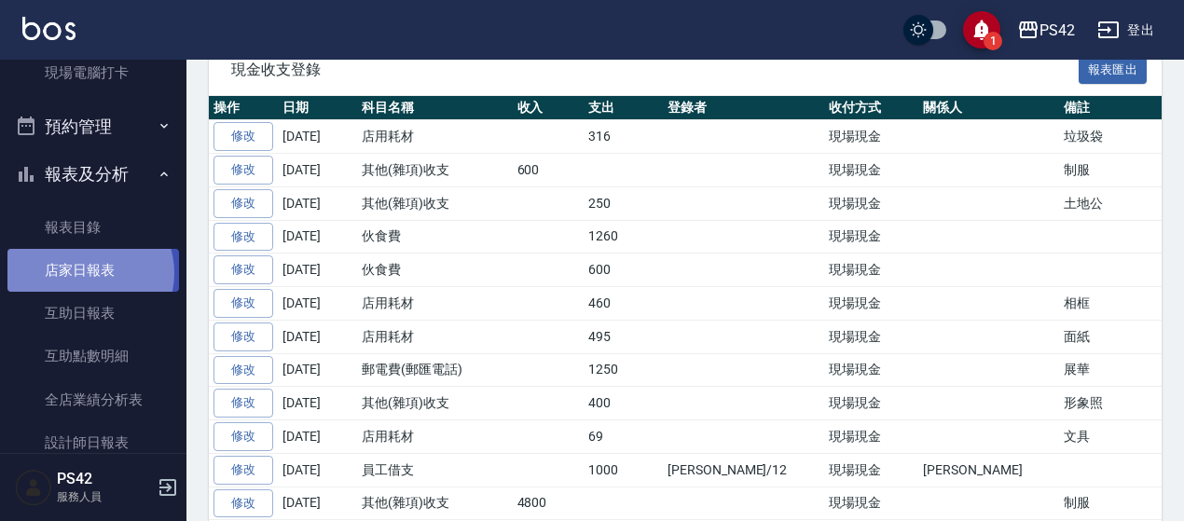
click at [86, 273] on link "店家日報表" at bounding box center [92, 270] width 171 height 43
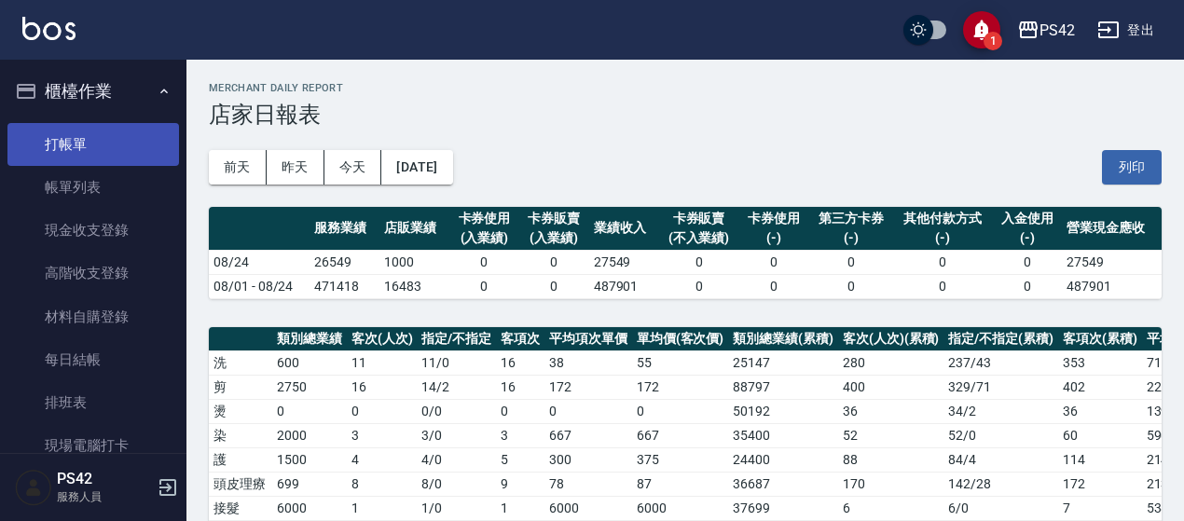
click at [84, 148] on link "打帳單" at bounding box center [92, 144] width 171 height 43
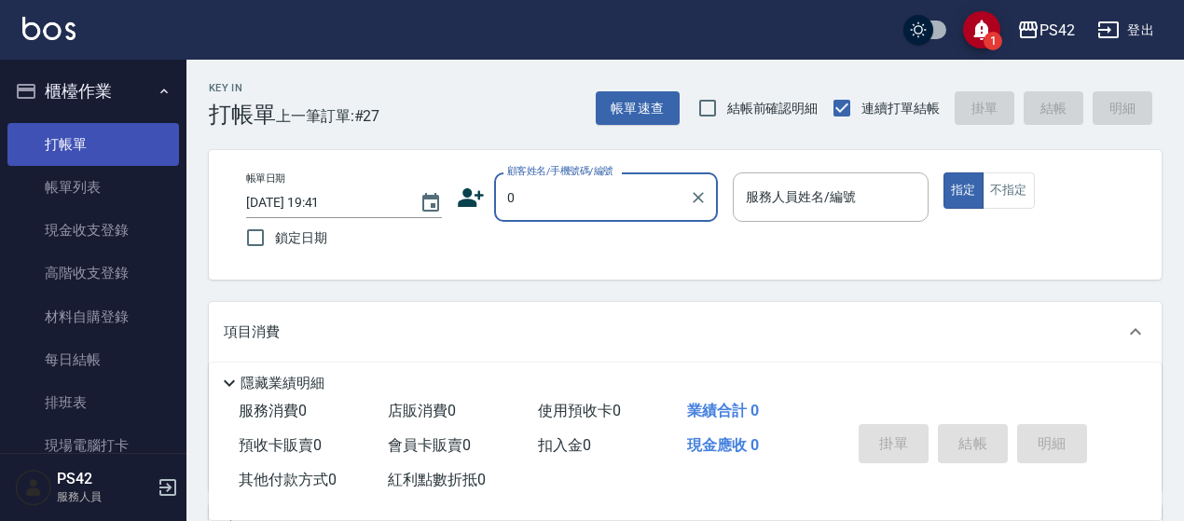
type input "0"
type input "2"
type input "[PERSON_NAME]/0954030122/"
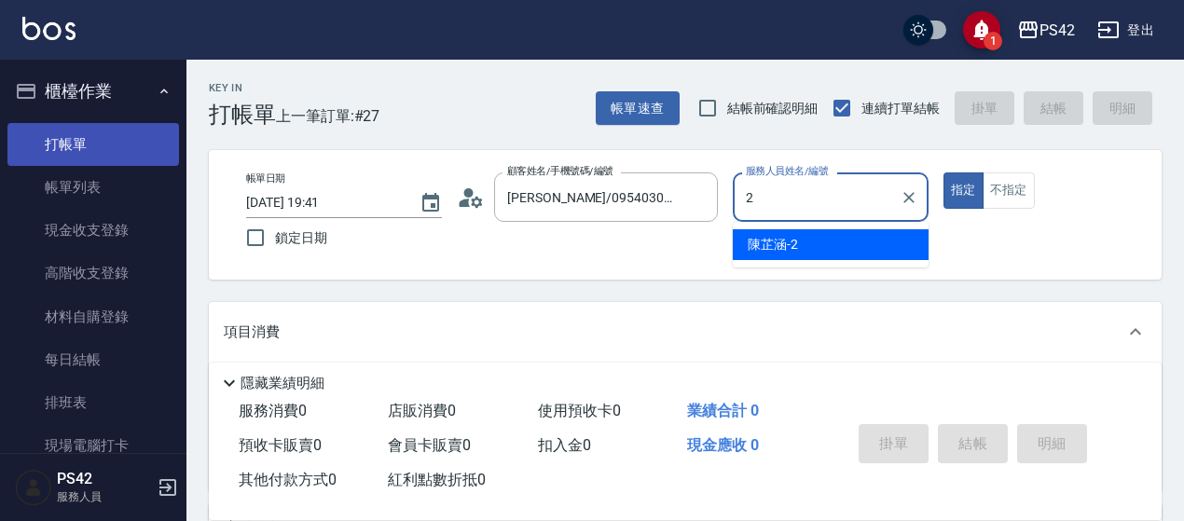
type input "[PERSON_NAME]-2"
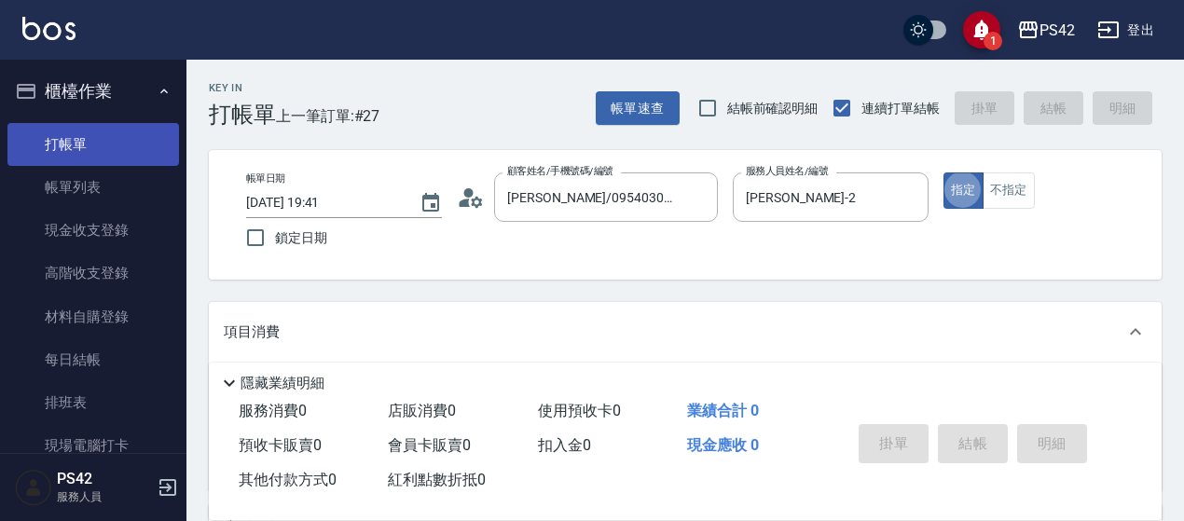
type button "true"
type input "無名字/0/null"
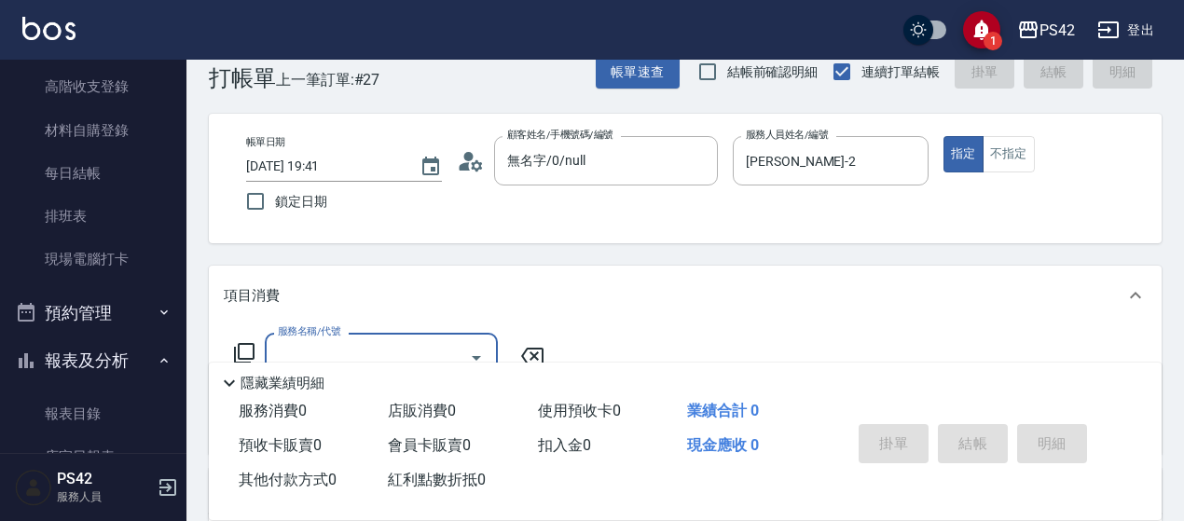
scroll to position [93, 0]
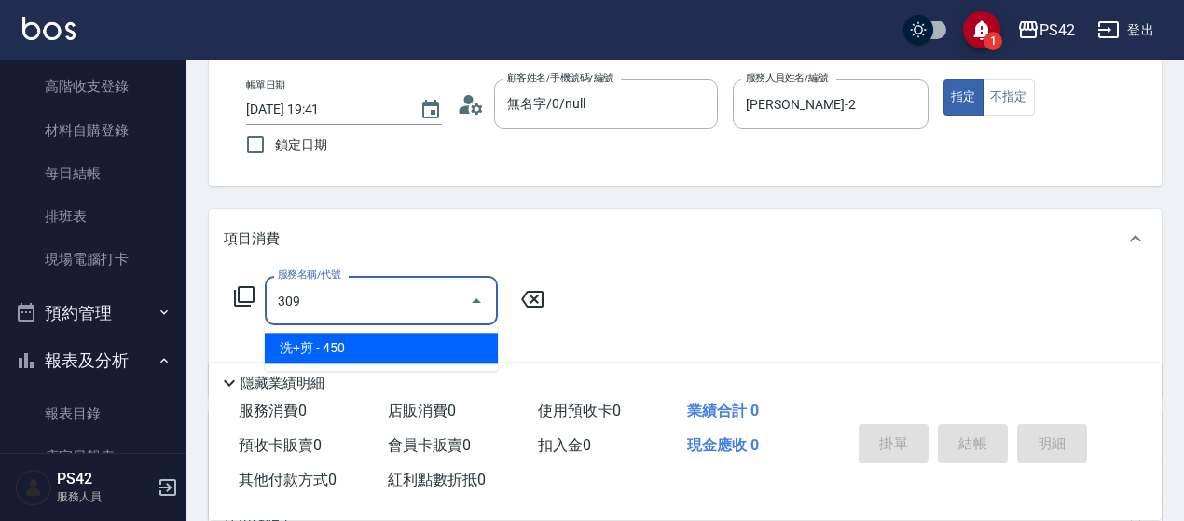
type input "洗+剪(309)"
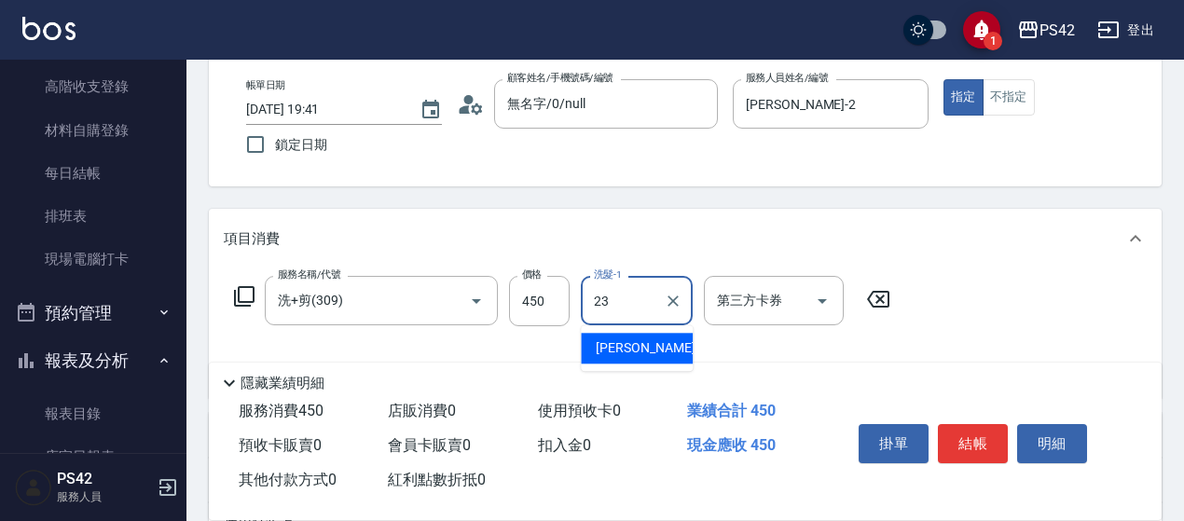
type input "[PERSON_NAME]-23"
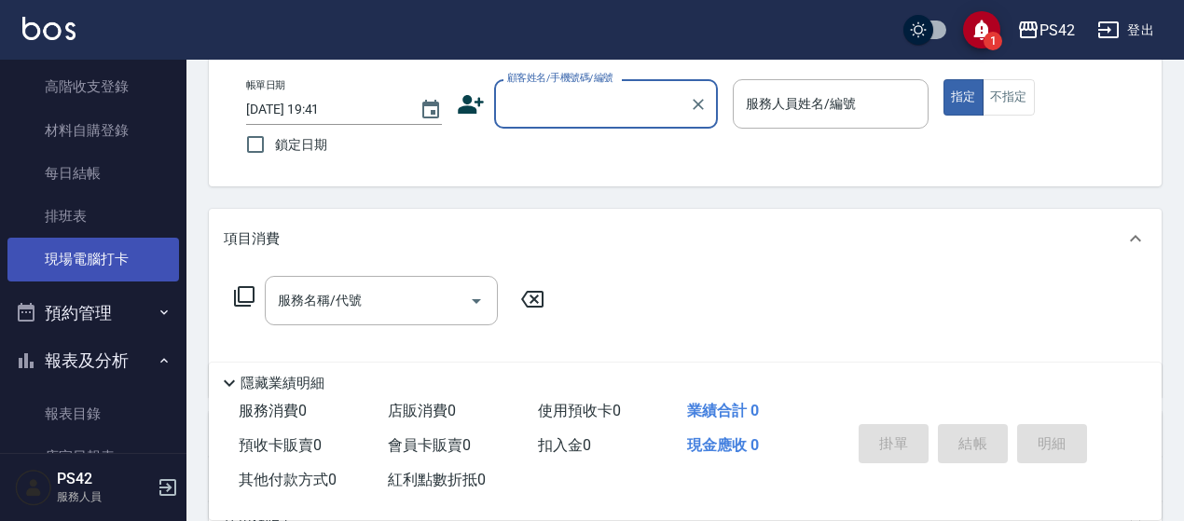
scroll to position [373, 0]
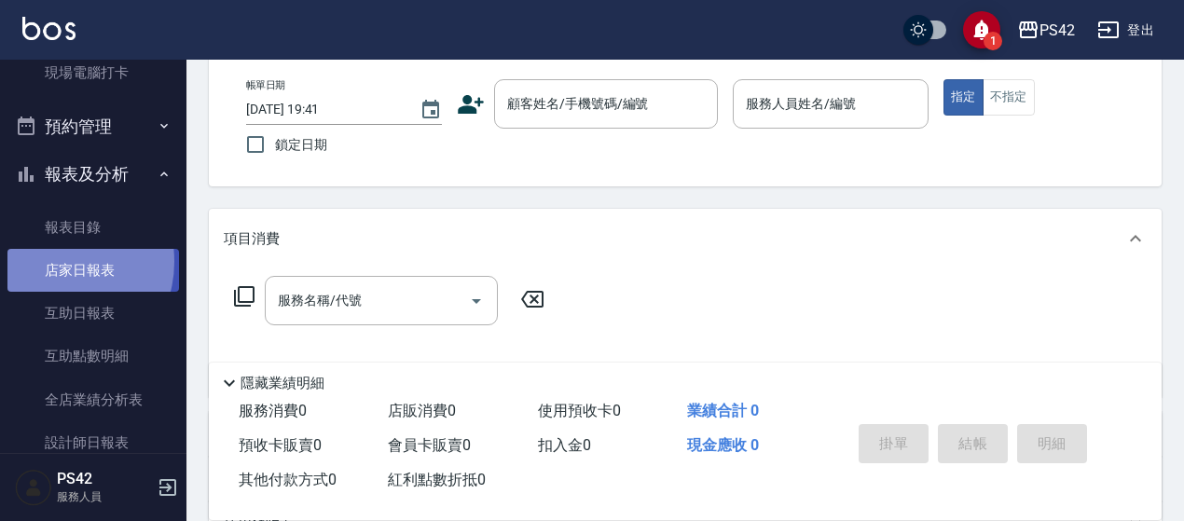
click at [54, 262] on link "店家日報表" at bounding box center [92, 270] width 171 height 43
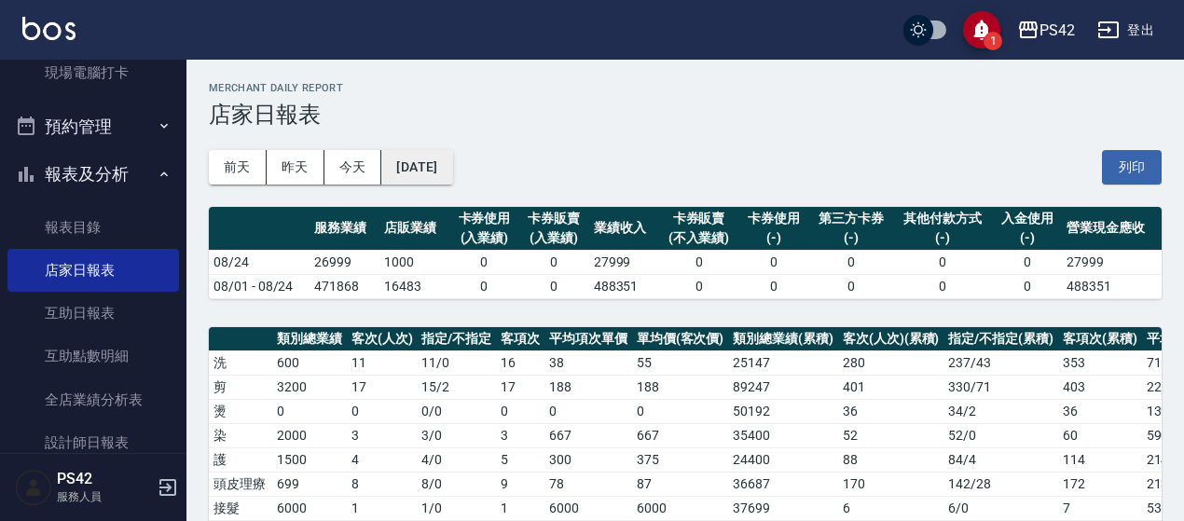
click at [452, 160] on button "[DATE]" at bounding box center [416, 167] width 71 height 34
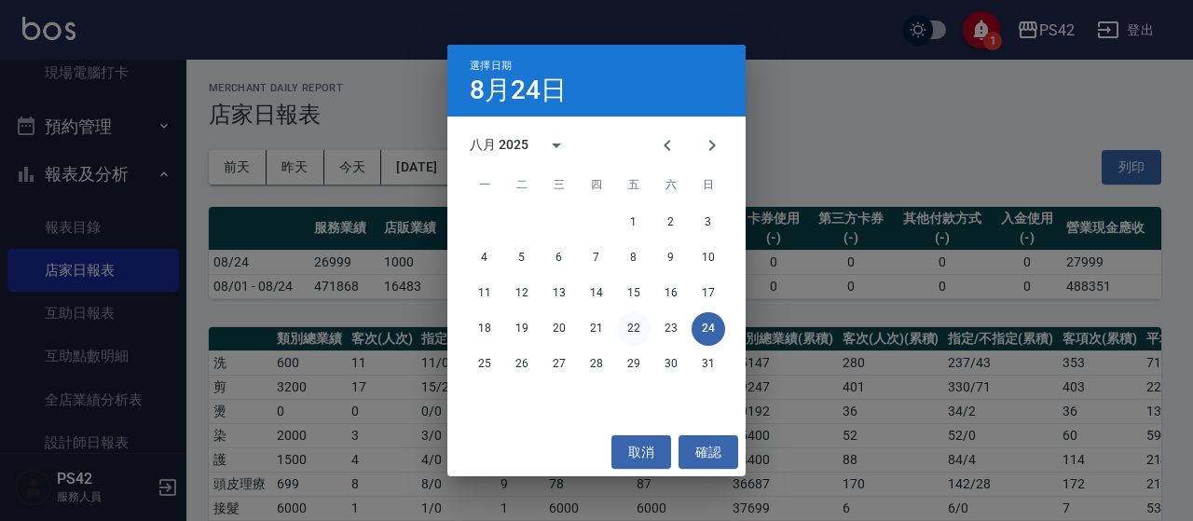
click at [623, 324] on button "22" at bounding box center [634, 329] width 34 height 34
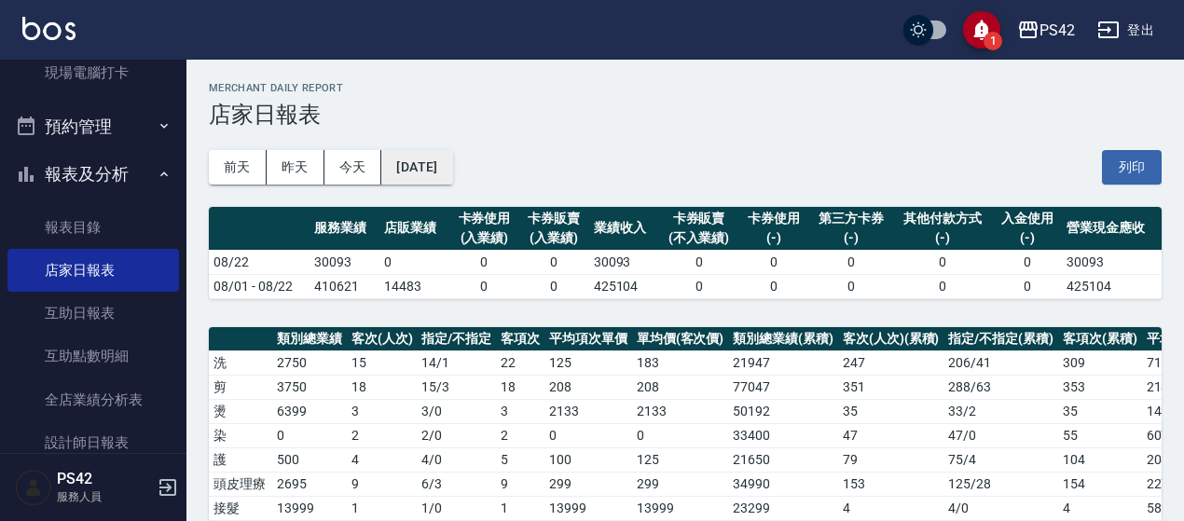
click at [428, 158] on button "[DATE]" at bounding box center [416, 167] width 71 height 34
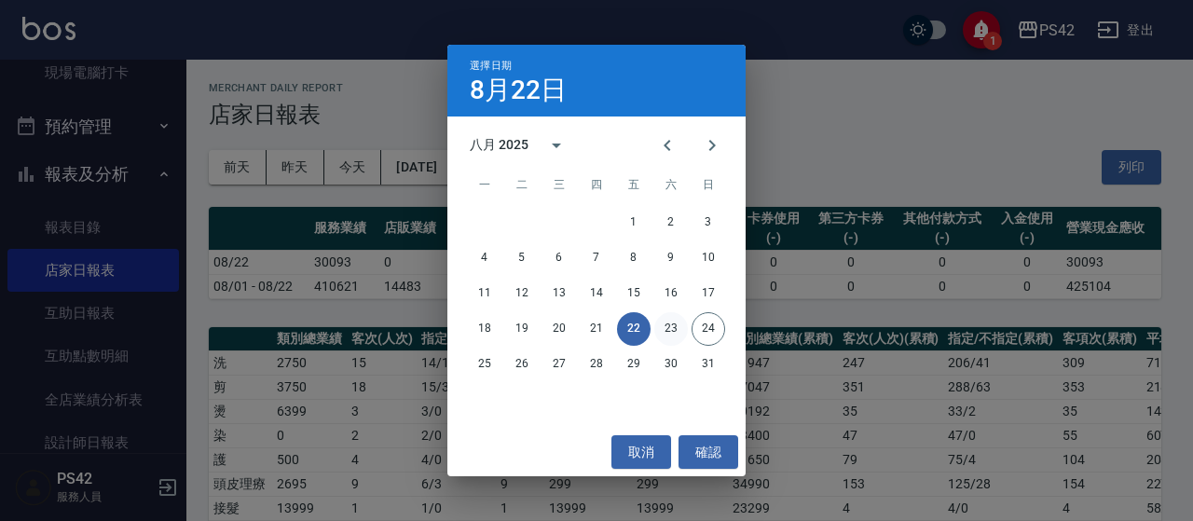
click at [666, 333] on button "23" at bounding box center [671, 329] width 34 height 34
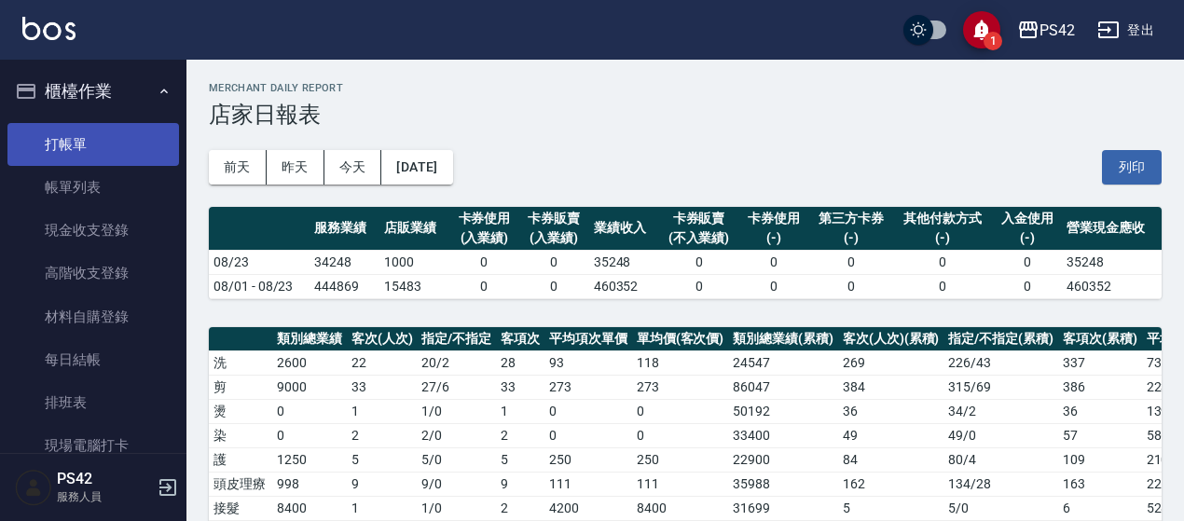
click at [81, 157] on link "打帳單" at bounding box center [92, 144] width 171 height 43
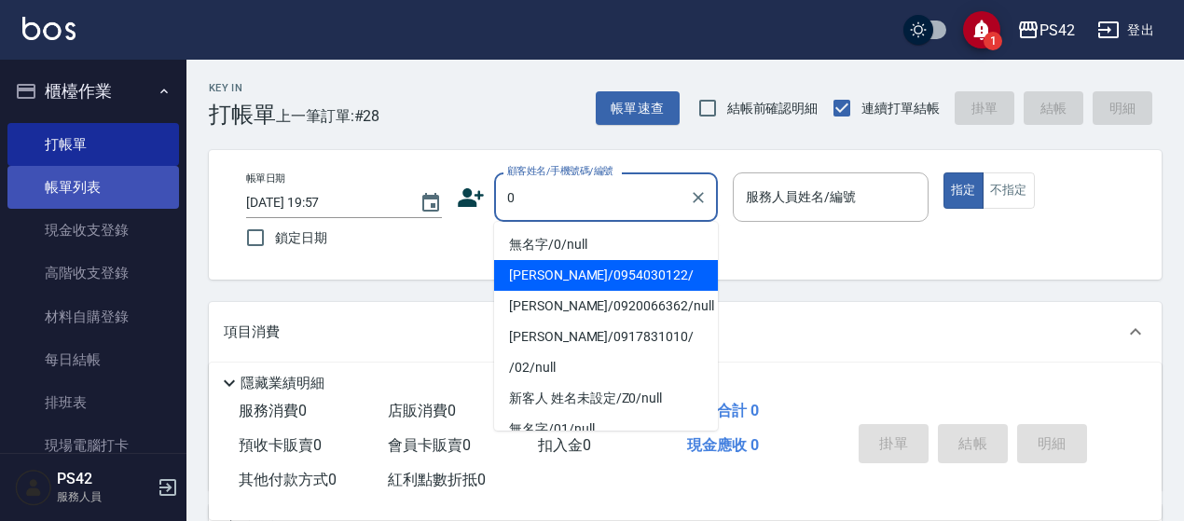
type input "0"
type input "1"
type input "無名字/0/null"
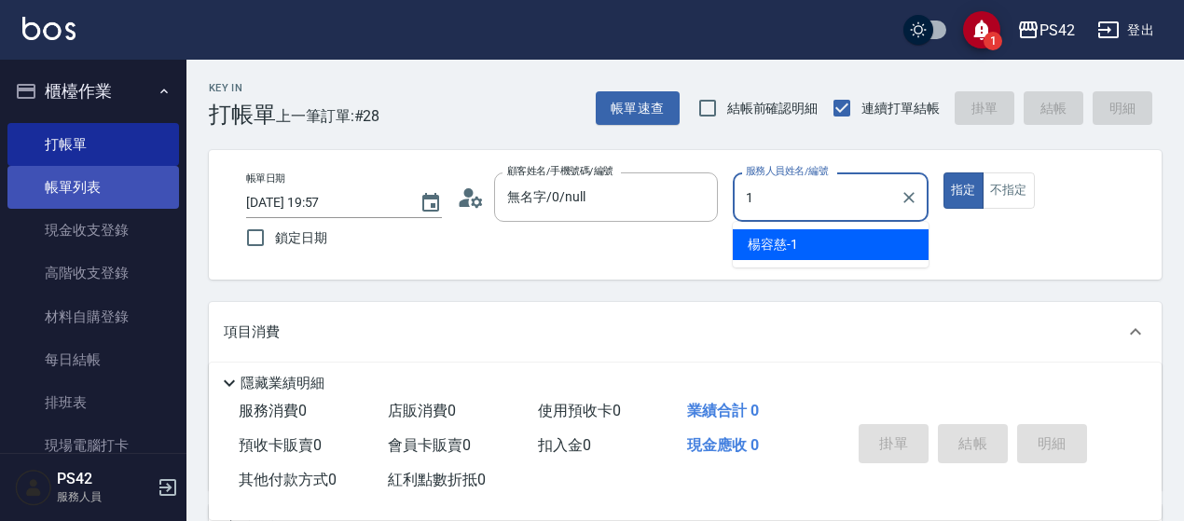
type input "楊容慈-1"
type button "true"
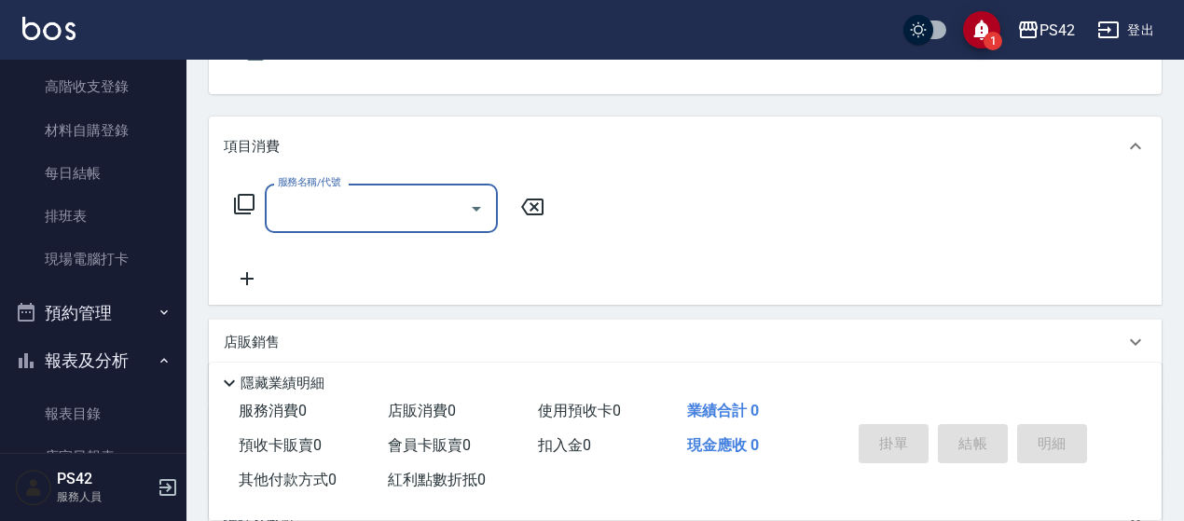
scroll to position [186, 0]
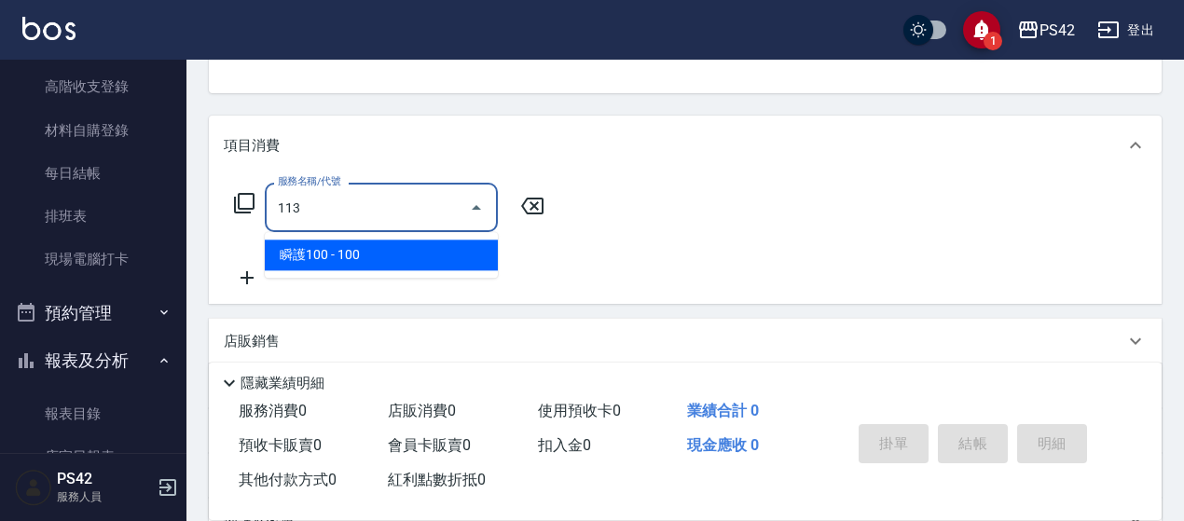
type input "瞬護100(113)"
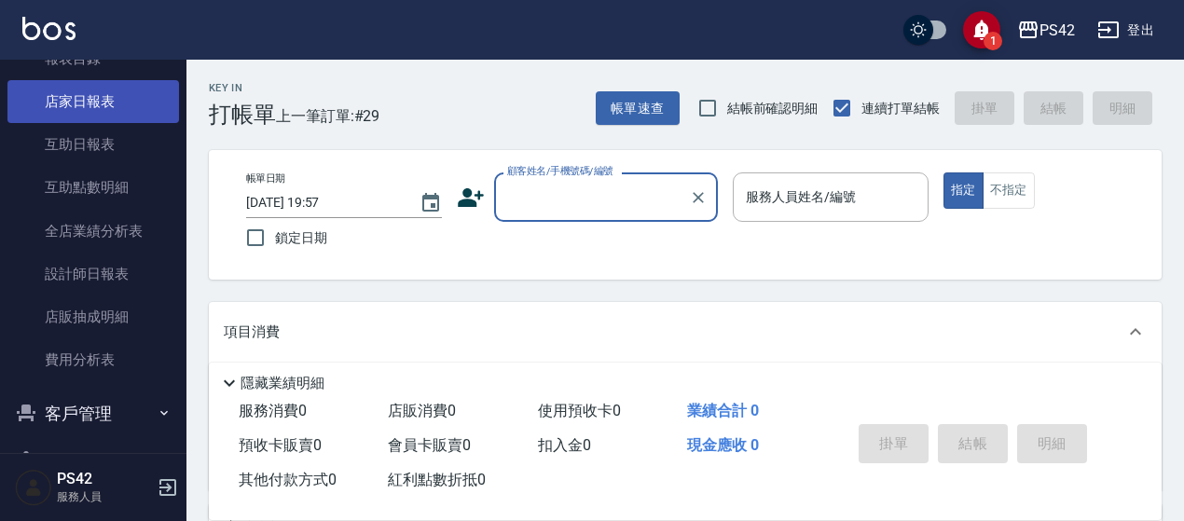
scroll to position [457, 0]
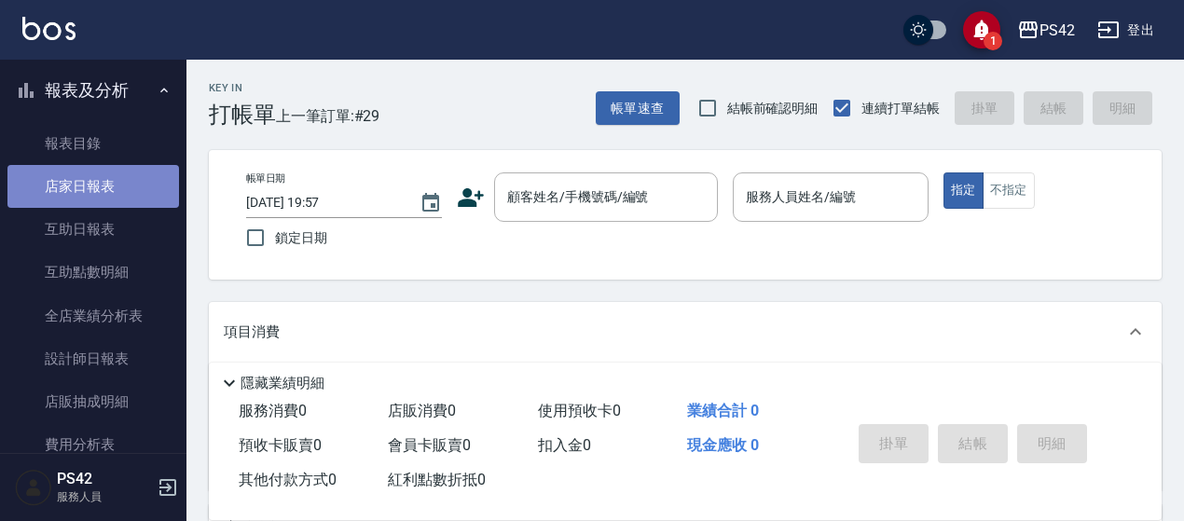
click at [119, 184] on link "店家日報表" at bounding box center [92, 186] width 171 height 43
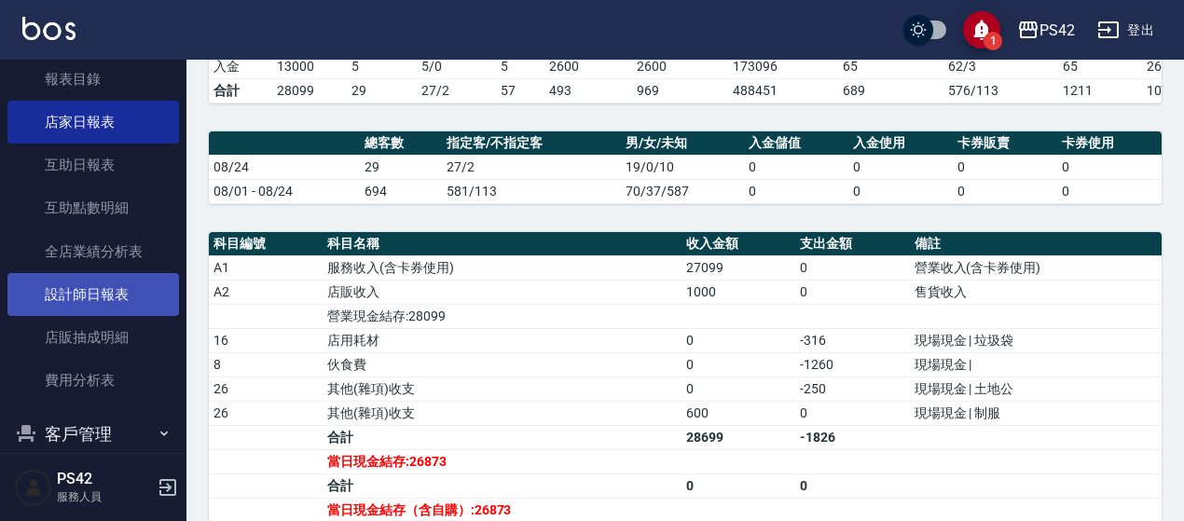
scroll to position [550, 0]
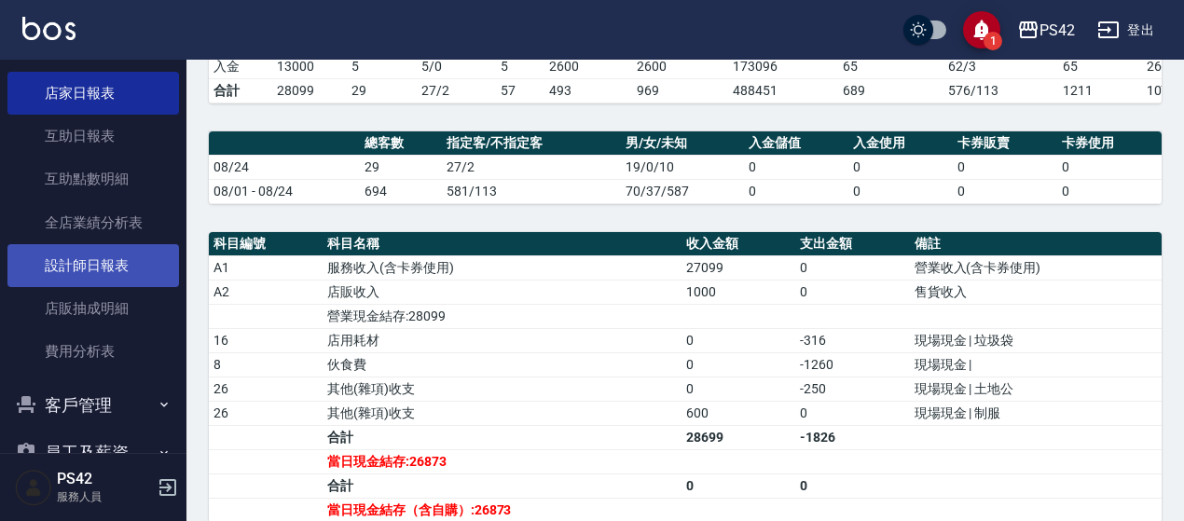
click at [112, 273] on link "設計師日報表" at bounding box center [92, 265] width 171 height 43
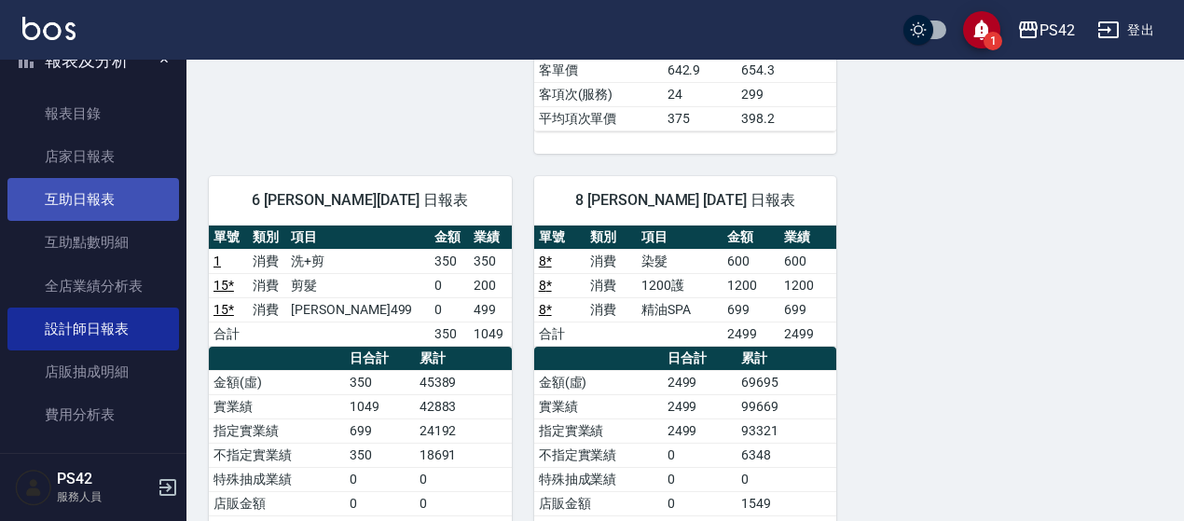
scroll to position [457, 0]
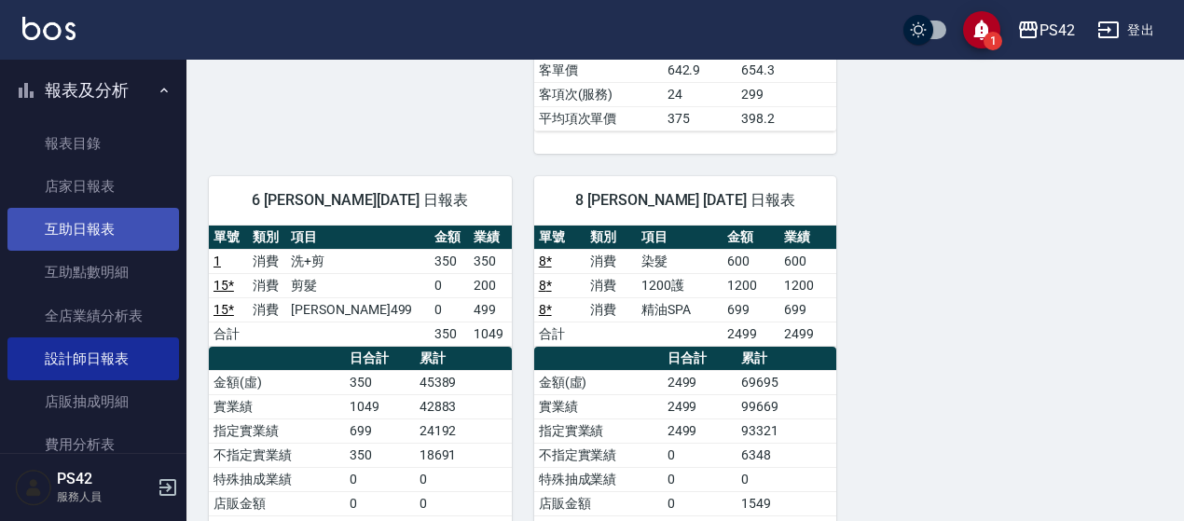
click at [108, 226] on link "互助日報表" at bounding box center [92, 229] width 171 height 43
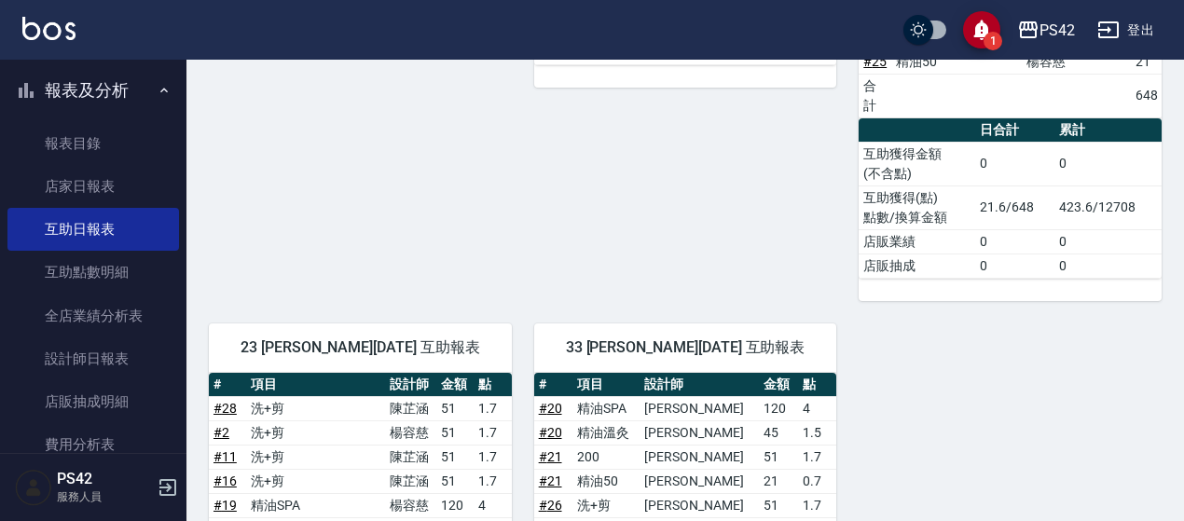
scroll to position [536, 0]
